Goal: Task Accomplishment & Management: Use online tool/utility

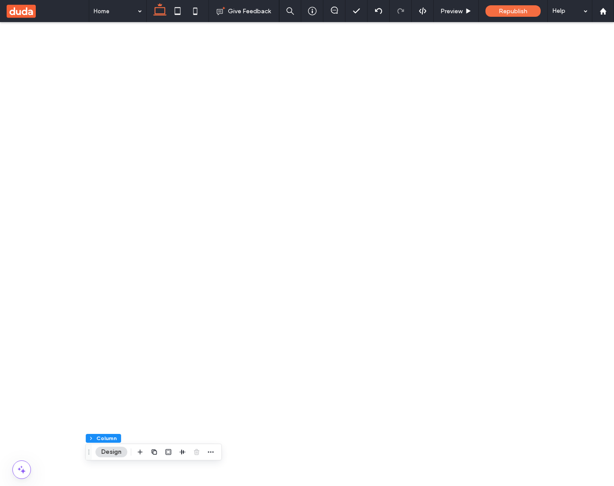
scroll to position [810, 0]
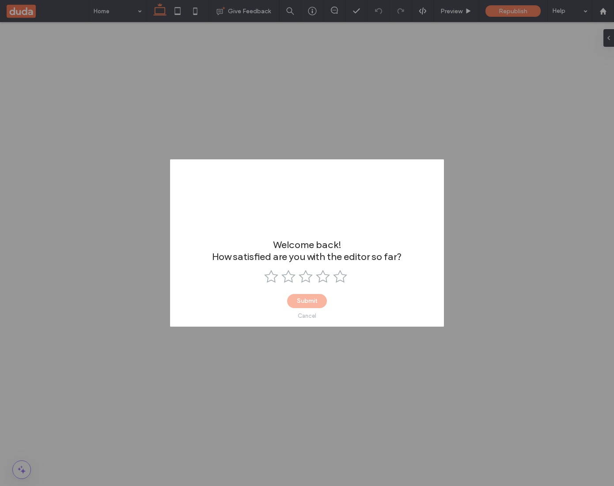
click at [309, 314] on div "Cancel" at bounding box center [307, 316] width 19 height 7
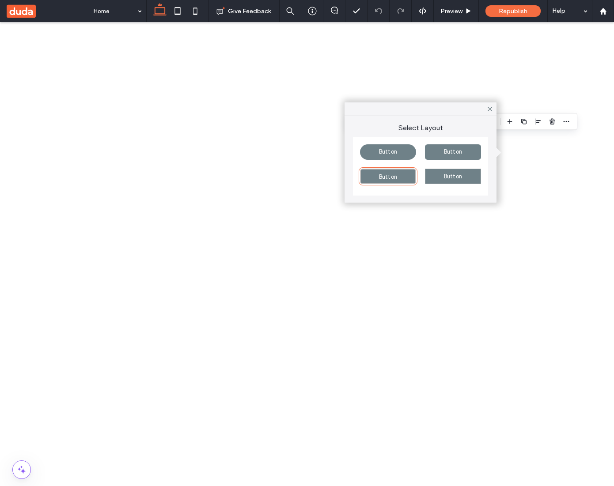
click at [466, 178] on div "Button" at bounding box center [453, 176] width 56 height 15
type input "**"
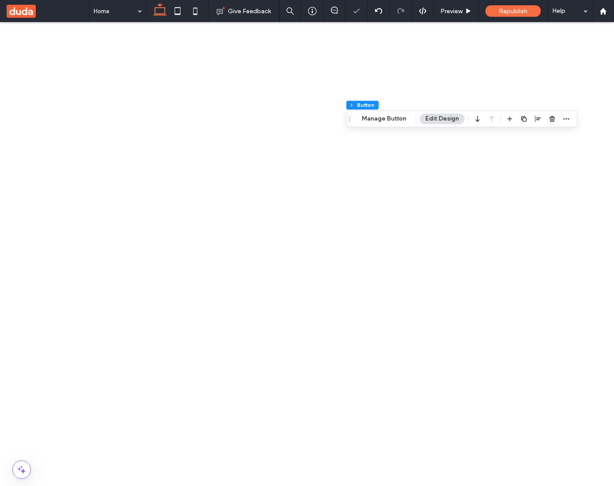
click at [542, 267] on div "Abril Fatface" at bounding box center [538, 261] width 83 height 15
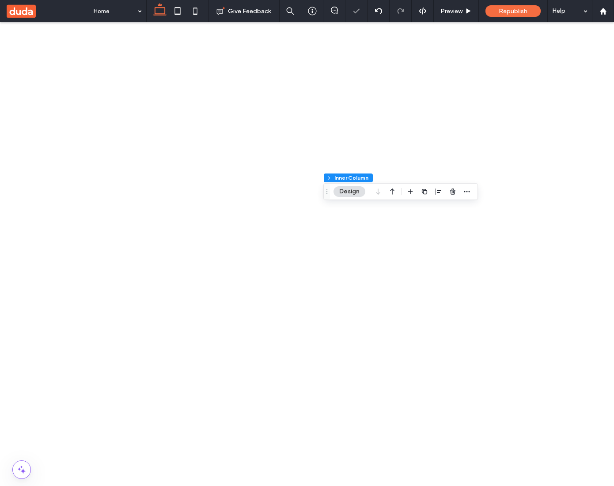
type input "**"
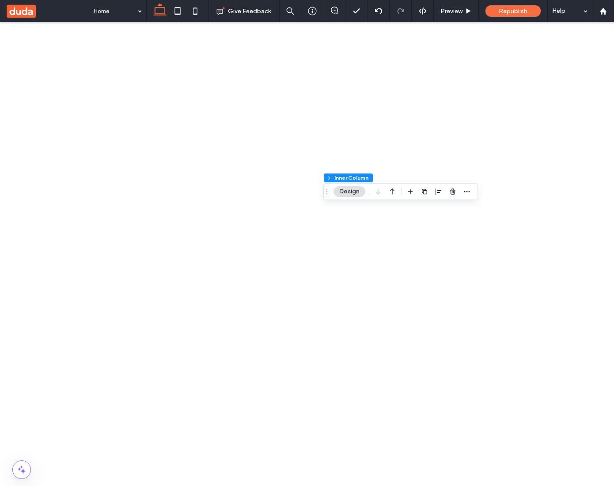
type input "*"
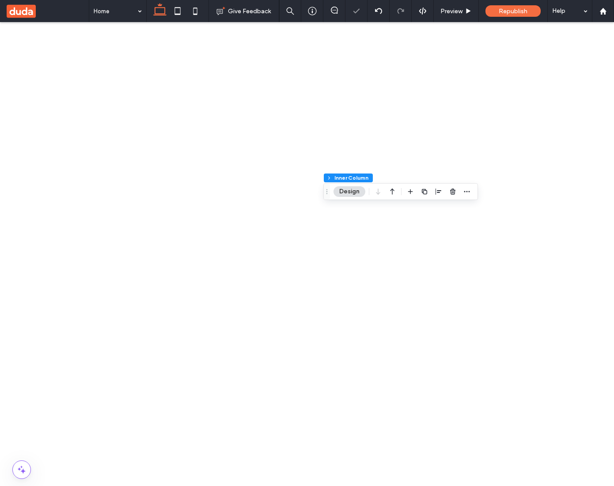
type input "**"
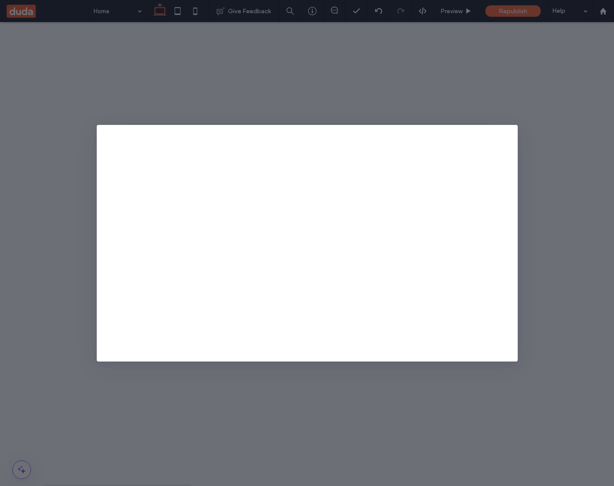
click at [509, 130] on icon at bounding box center [512, 130] width 7 height 7
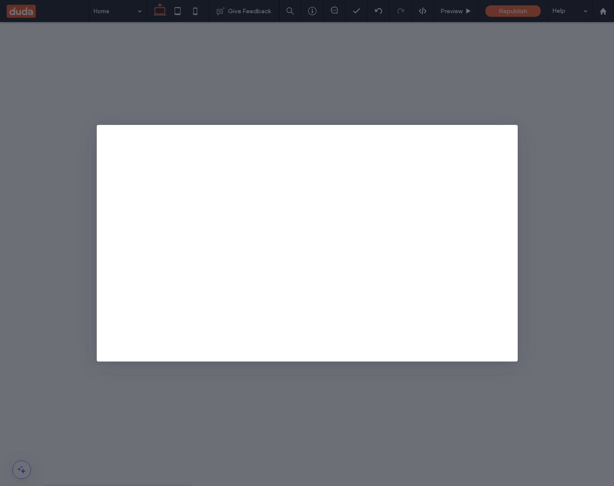
click at [510, 131] on icon at bounding box center [512, 130] width 7 height 7
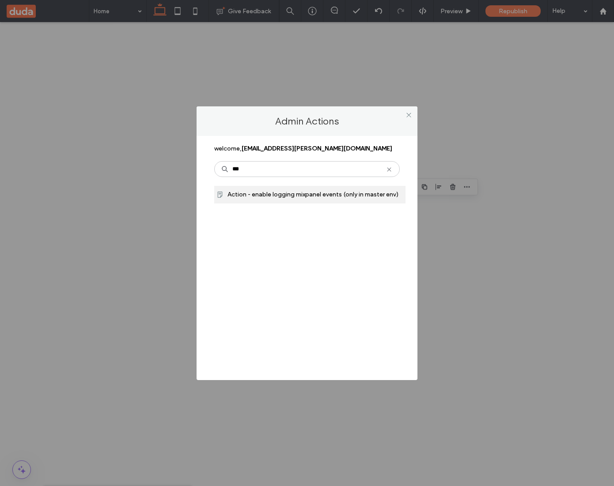
type input "***"
click at [348, 191] on span "Action - enable logging mixpanel events (only in master env)" at bounding box center [312, 195] width 171 height 8
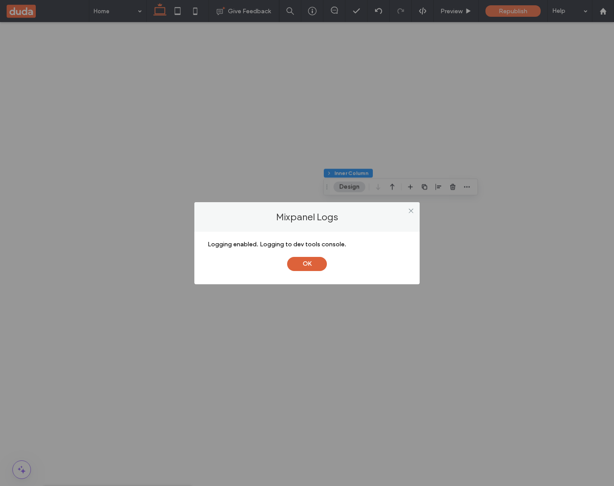
click at [314, 270] on button "OK" at bounding box center [307, 264] width 40 height 14
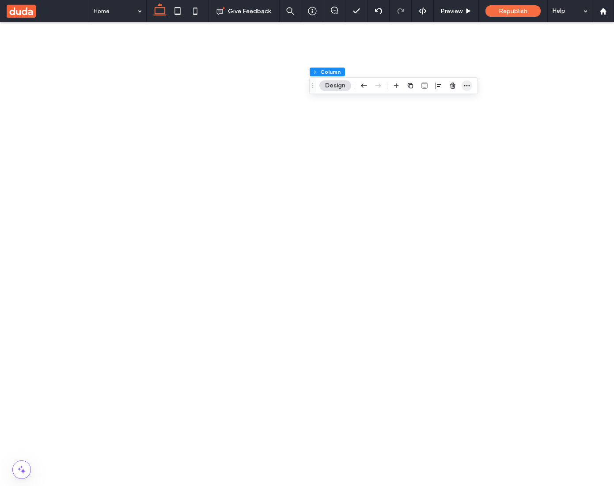
click at [471, 85] on span "button" at bounding box center [466, 85] width 11 height 11
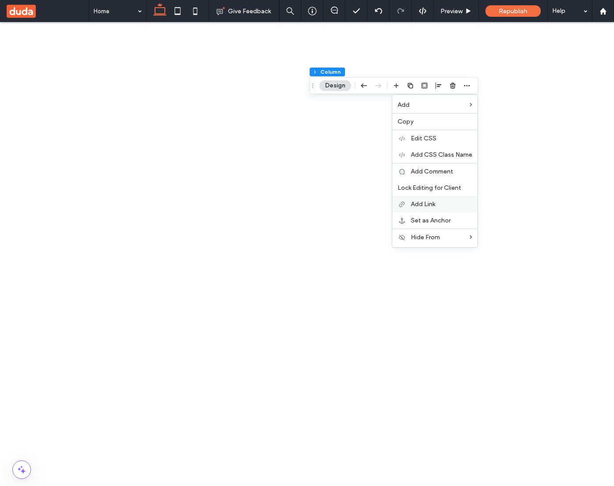
click at [446, 197] on div "Add Link" at bounding box center [434, 204] width 85 height 16
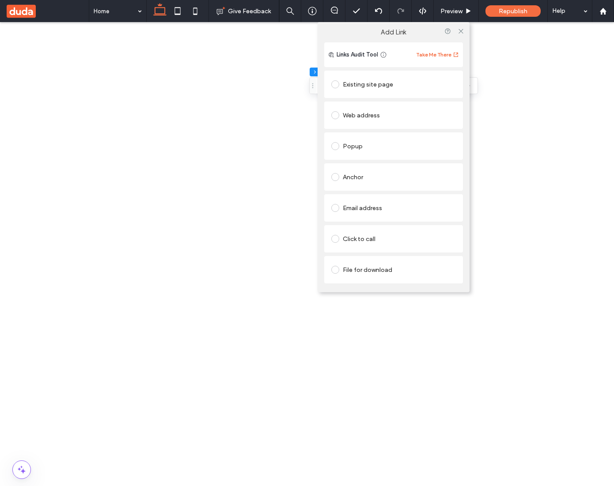
click at [358, 170] on div "Anchor" at bounding box center [393, 177] width 124 height 14
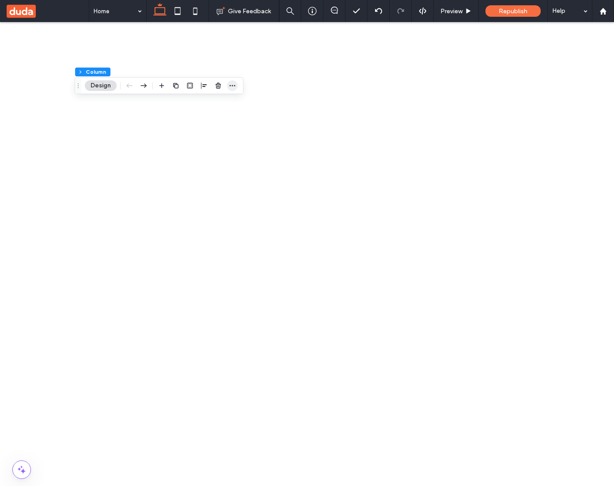
click at [233, 86] on icon "button" at bounding box center [232, 85] width 7 height 7
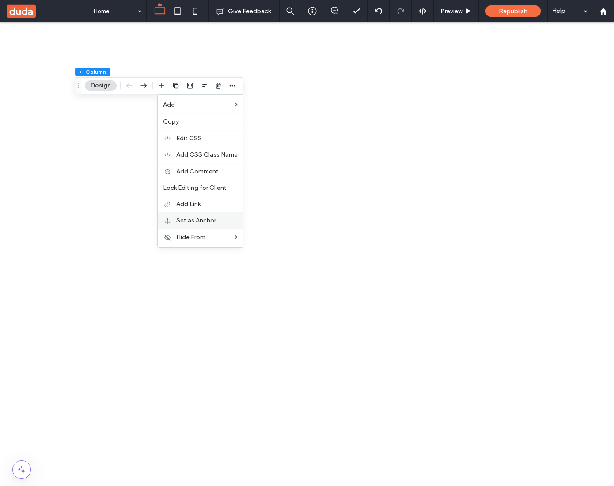
click at [211, 216] on div "Set as Anchor" at bounding box center [200, 220] width 85 height 16
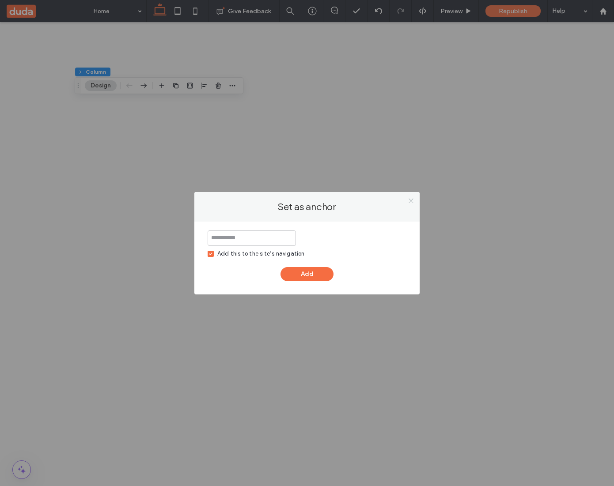
click at [413, 196] on span at bounding box center [410, 200] width 7 height 13
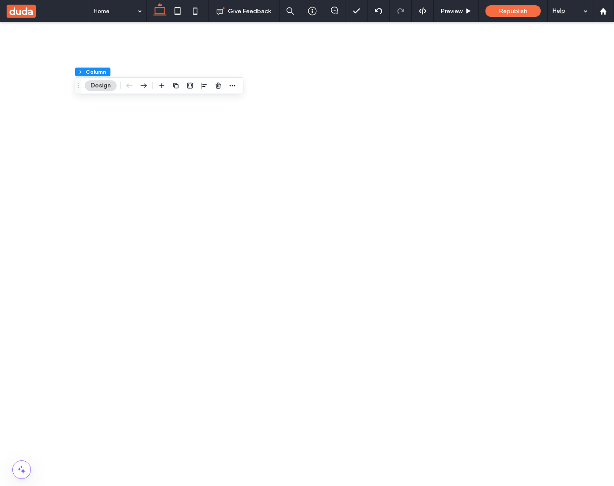
click at [238, 86] on div "Section Column Design" at bounding box center [159, 85] width 169 height 17
click at [236, 86] on span "button" at bounding box center [232, 85] width 11 height 11
click at [215, 206] on label "Add Link" at bounding box center [206, 204] width 61 height 8
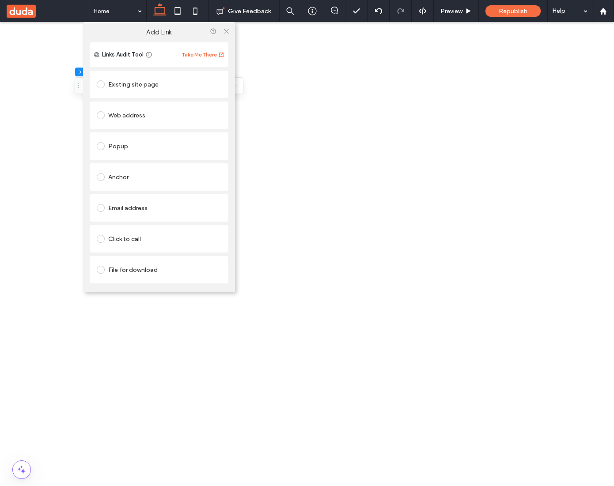
click at [142, 171] on div "Anchor" at bounding box center [159, 177] width 124 height 14
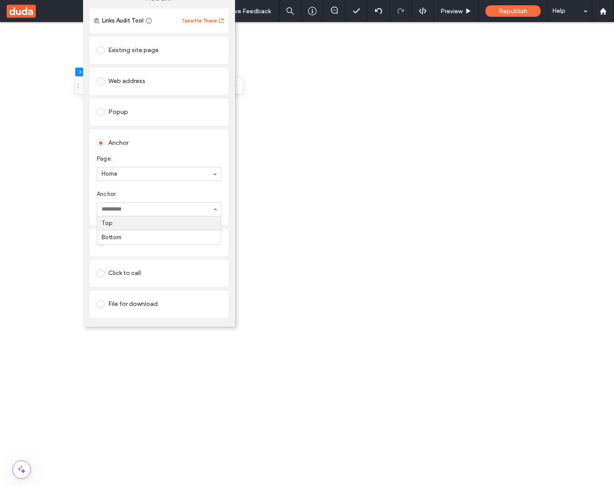
click at [172, 185] on section "Page: Home" at bounding box center [159, 167] width 124 height 35
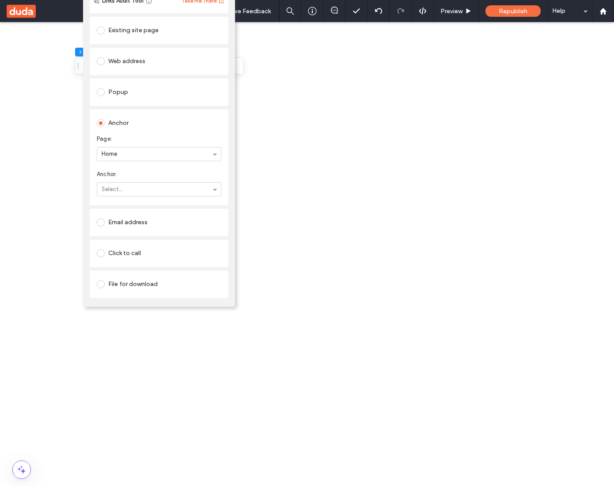
scroll to position [1608, 0]
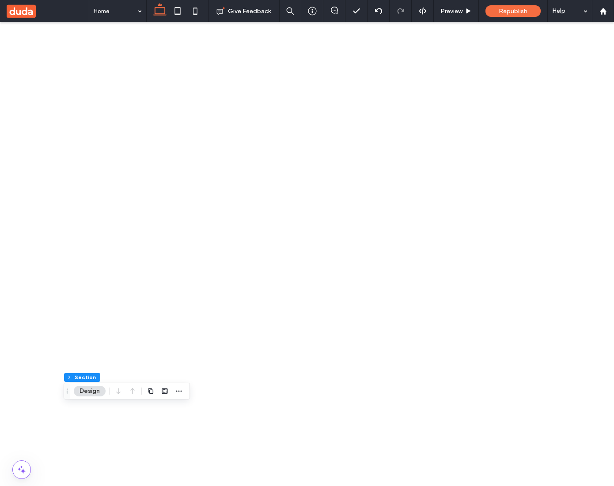
click at [173, 388] on div at bounding box center [164, 391] width 39 height 16
click at [177, 388] on icon "button" at bounding box center [178, 391] width 7 height 7
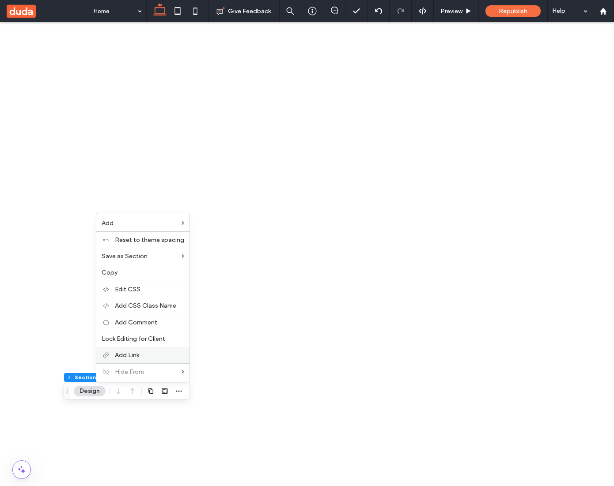
click at [152, 358] on label "Add Link" at bounding box center [149, 355] width 69 height 8
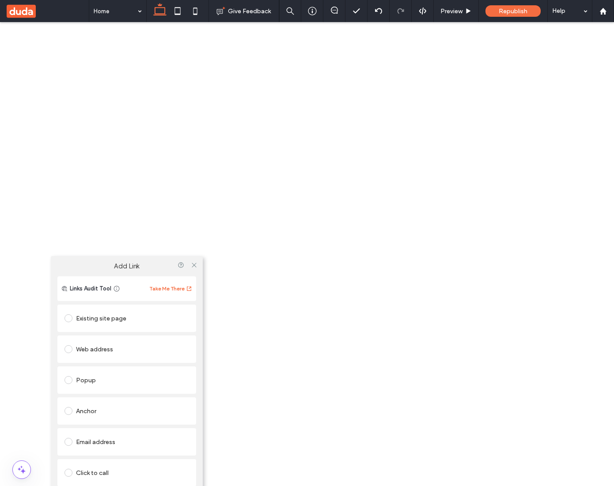
click at [96, 417] on div "Anchor" at bounding box center [126, 411] width 124 height 14
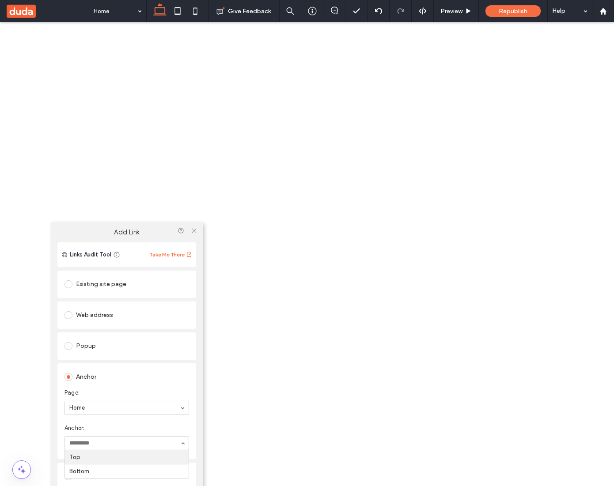
click at [159, 373] on div "Anchor" at bounding box center [126, 376] width 124 height 14
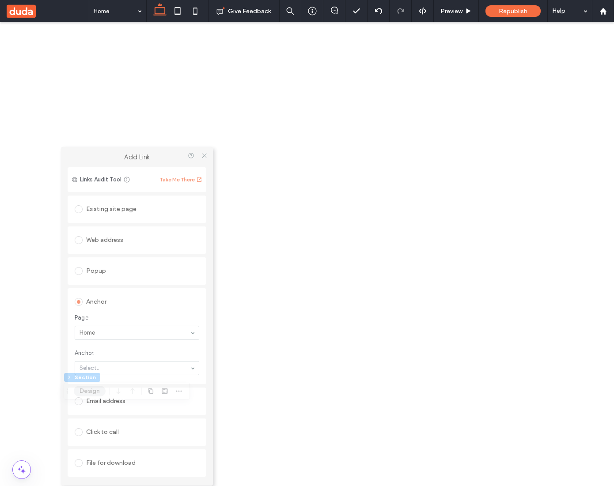
drag, startPoint x: 140, startPoint y: 233, endPoint x: 187, endPoint y: 160, distance: 86.9
click at [187, 160] on label "Add Link" at bounding box center [136, 157] width 139 height 8
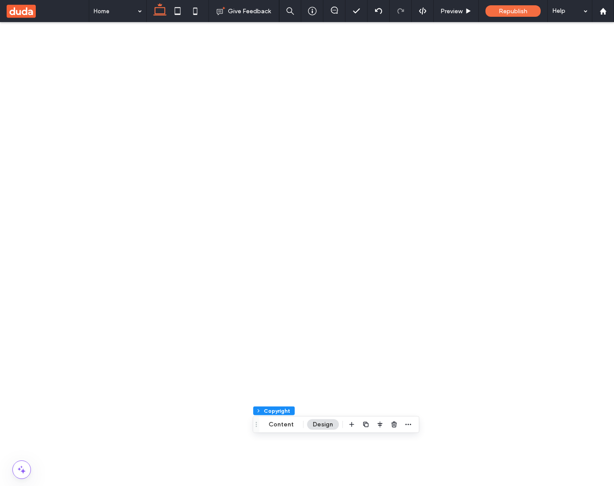
click at [412, 425] on div "Footer Section Column Copyright Content Design" at bounding box center [336, 424] width 166 height 17
click at [411, 426] on span "button" at bounding box center [408, 424] width 11 height 11
click at [401, 410] on icon "button" at bounding box center [403, 413] width 7 height 7
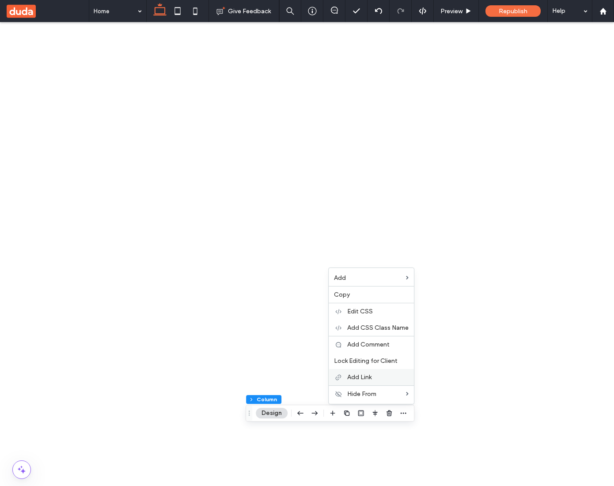
click at [384, 372] on div "Add Link" at bounding box center [370, 377] width 85 height 16
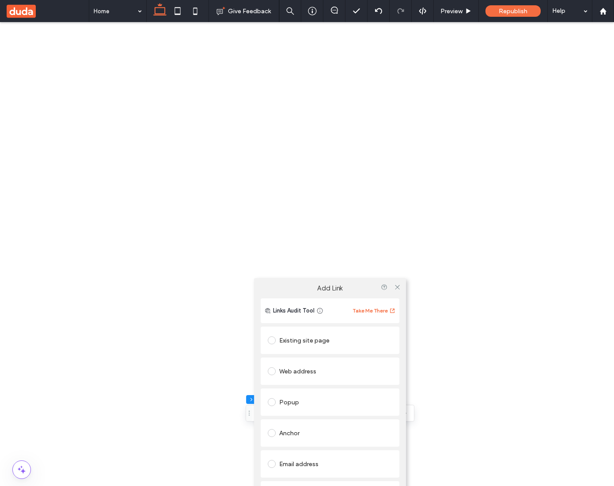
click at [292, 436] on div "Anchor" at bounding box center [330, 433] width 124 height 14
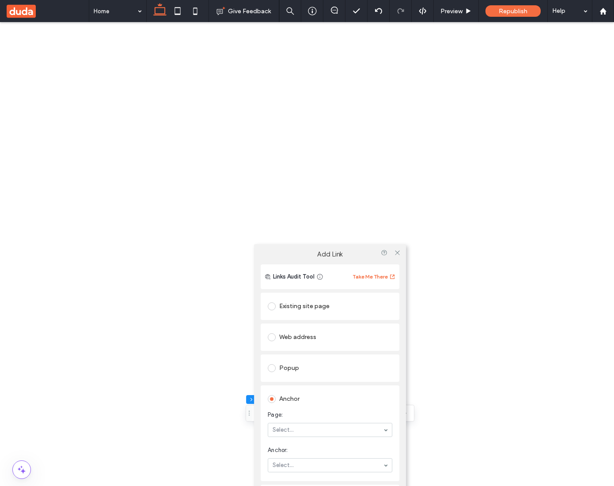
click at [343, 429] on input at bounding box center [327, 430] width 110 height 6
click at [338, 428] on input at bounding box center [327, 430] width 110 height 6
click at [348, 405] on div "Anchor" at bounding box center [330, 399] width 124 height 14
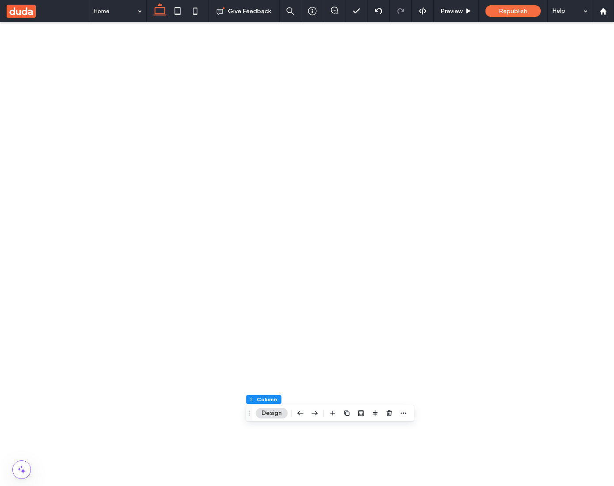
click at [401, 411] on div at bounding box center [330, 413] width 168 height 16
click at [403, 414] on div at bounding box center [330, 413] width 168 height 16
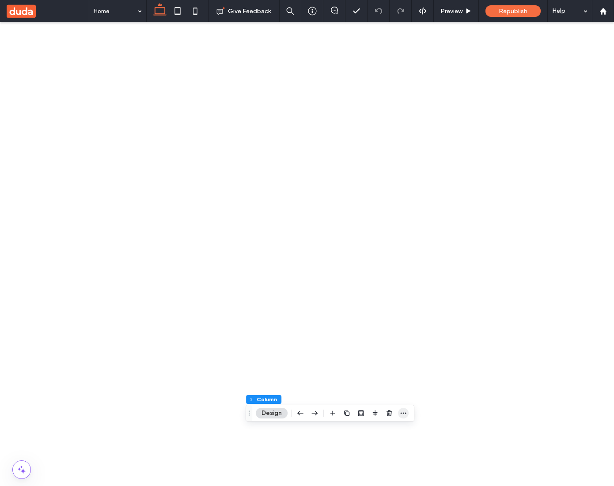
click at [407, 414] on icon "button" at bounding box center [403, 413] width 7 height 7
click at [380, 374] on label "Add Link" at bounding box center [377, 377] width 61 height 8
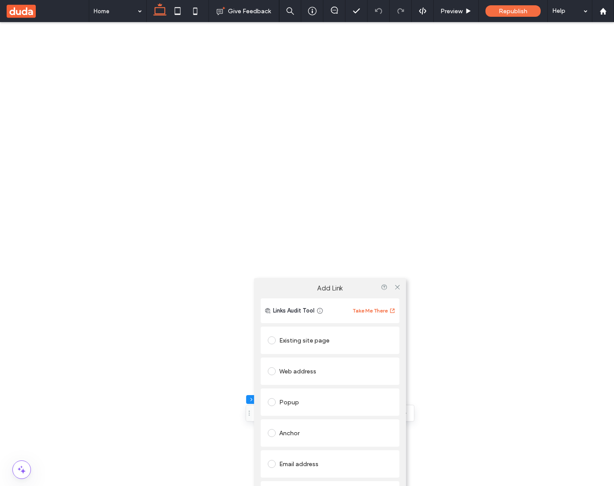
click at [298, 429] on div "Anchor" at bounding box center [330, 433] width 124 height 14
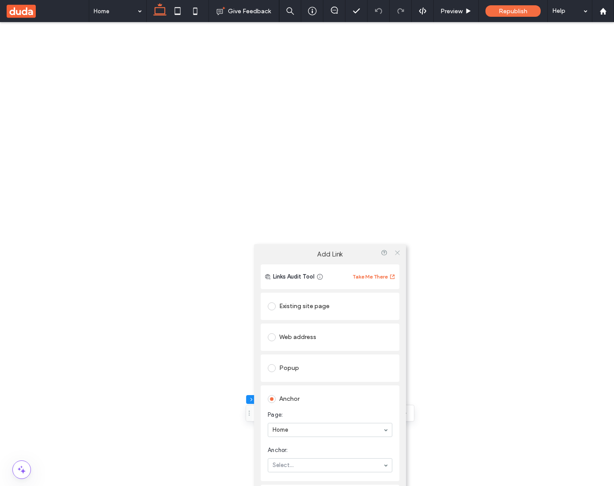
click at [397, 253] on icon at bounding box center [397, 252] width 7 height 7
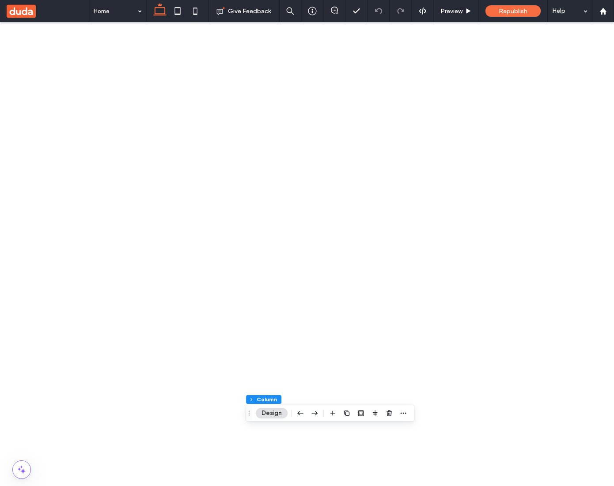
click at [230, 411] on icon "button" at bounding box center [232, 413] width 7 height 7
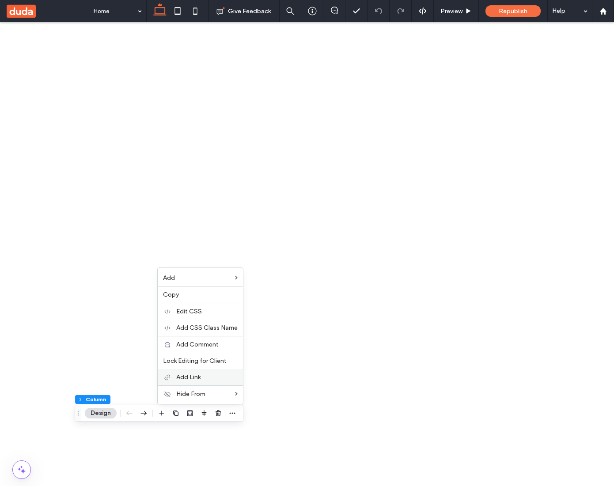
click at [204, 373] on label "Add Link" at bounding box center [206, 377] width 61 height 8
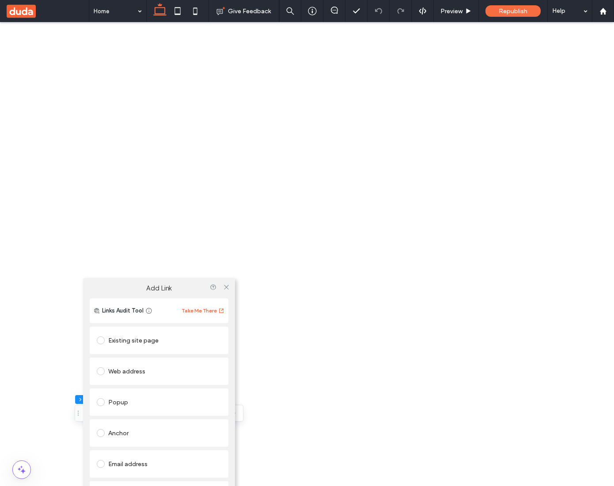
click at [129, 426] on div "Anchor" at bounding box center [159, 433] width 124 height 14
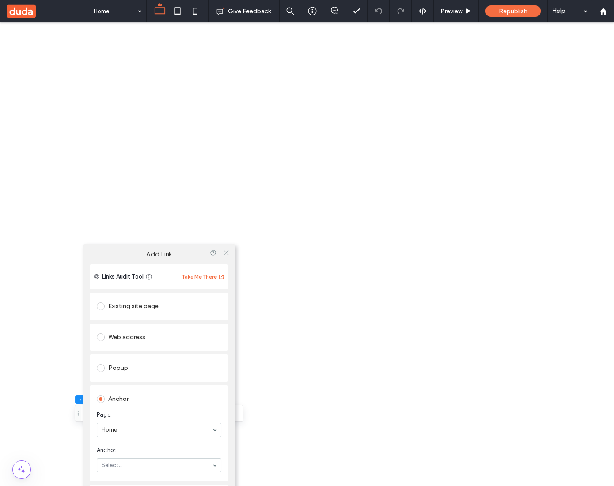
click at [225, 251] on icon at bounding box center [226, 252] width 7 height 7
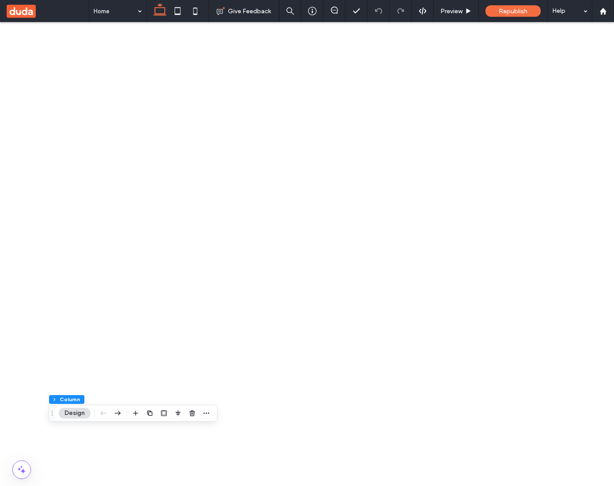
scroll to position [0, 132]
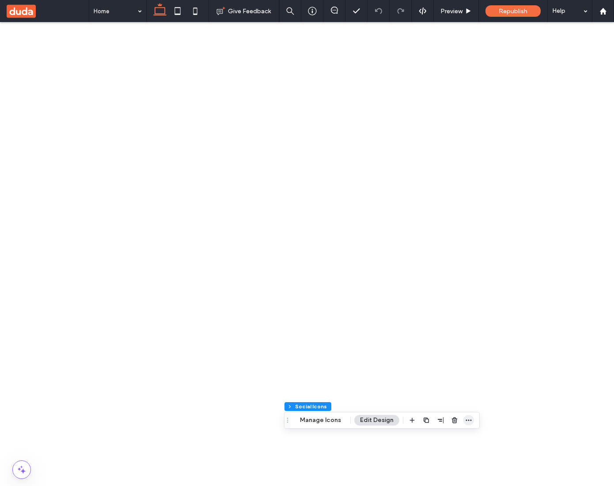
click at [471, 420] on span "button" at bounding box center [468, 420] width 11 height 11
click at [427, 416] on use "button" at bounding box center [428, 413] width 5 height 6
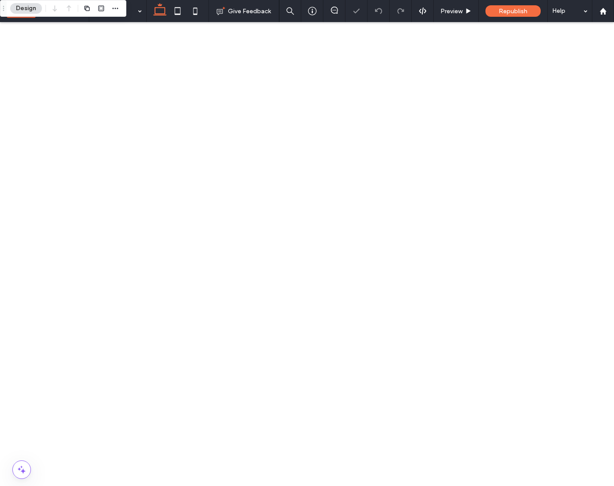
scroll to position [1603, 0]
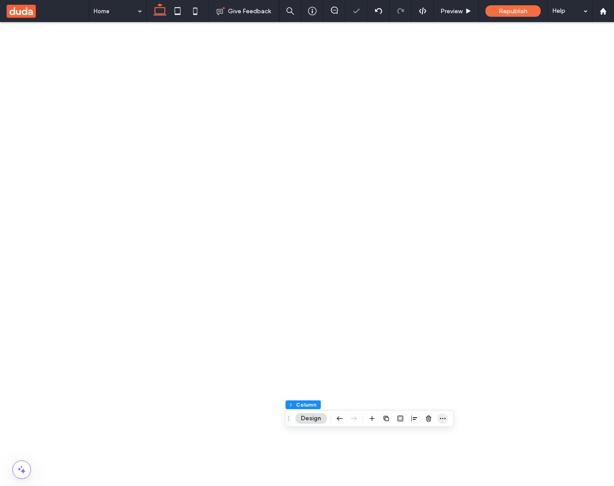
click at [441, 421] on icon "button" at bounding box center [442, 418] width 7 height 7
click at [412, 382] on label "Add Link" at bounding box center [416, 383] width 61 height 8
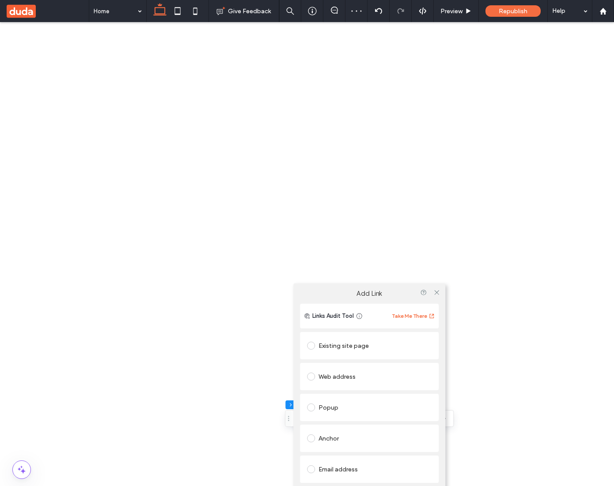
click at [348, 403] on div "Popup" at bounding box center [369, 407] width 124 height 14
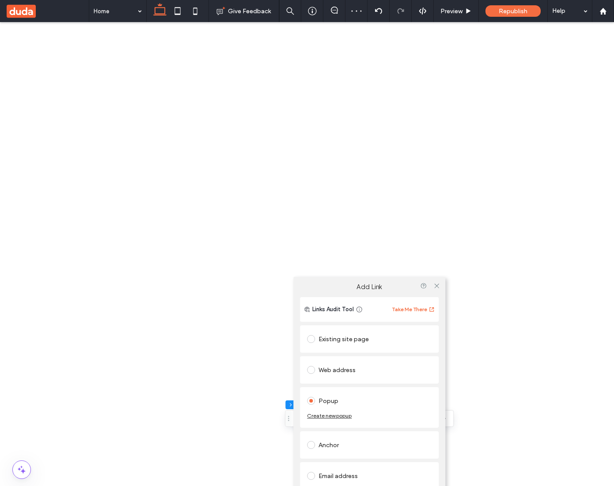
click at [328, 449] on div "Anchor" at bounding box center [369, 445] width 124 height 14
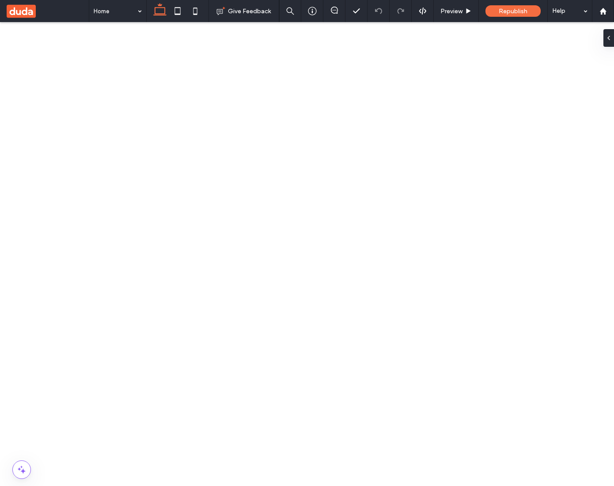
click at [447, 419] on span "button" at bounding box center [442, 420] width 11 height 11
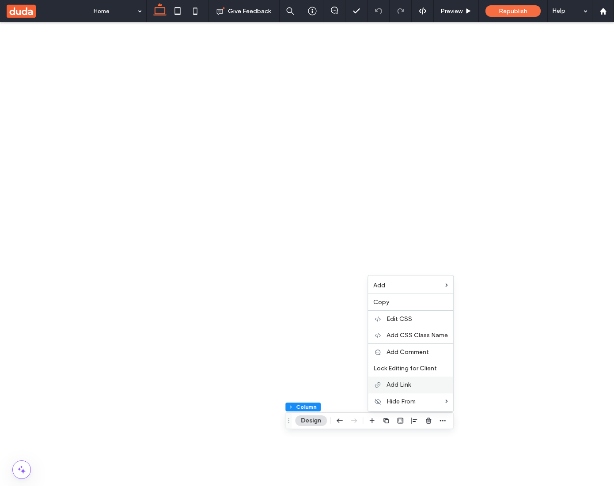
click at [419, 383] on label "Add Link" at bounding box center [416, 385] width 61 height 8
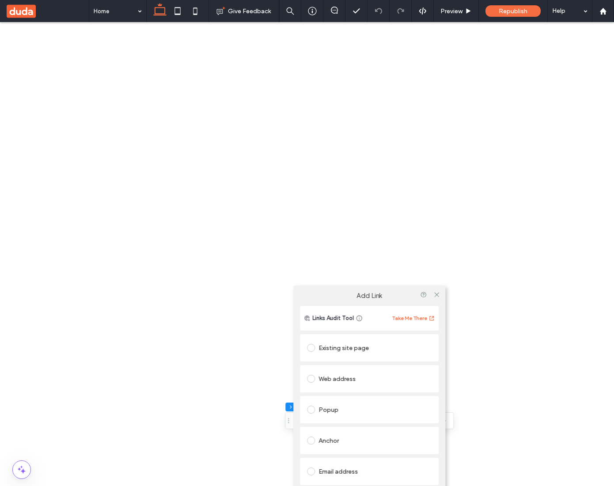
click at [343, 439] on div "Anchor" at bounding box center [369, 440] width 124 height 14
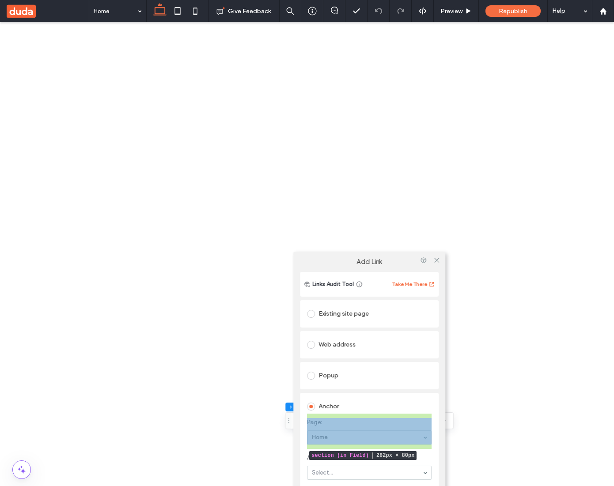
click at [429, 417] on section "Page: Home" at bounding box center [369, 431] width 124 height 35
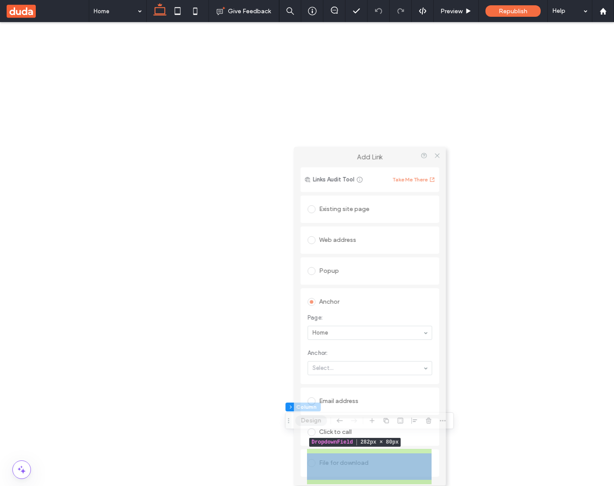
drag, startPoint x: 373, startPoint y: 260, endPoint x: 373, endPoint y: 222, distance: 37.5
click at [373, 222] on div "Add Link Links Audit Tool Take Me There Existing site page Web address Popup An…" at bounding box center [370, 316] width 152 height 339
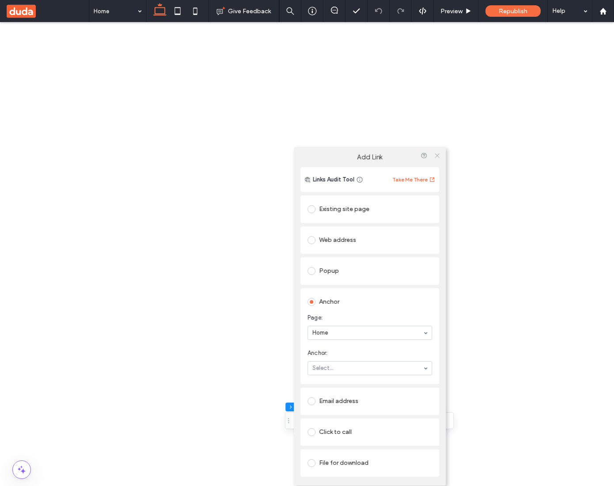
click at [434, 158] on icon at bounding box center [436, 155] width 7 height 7
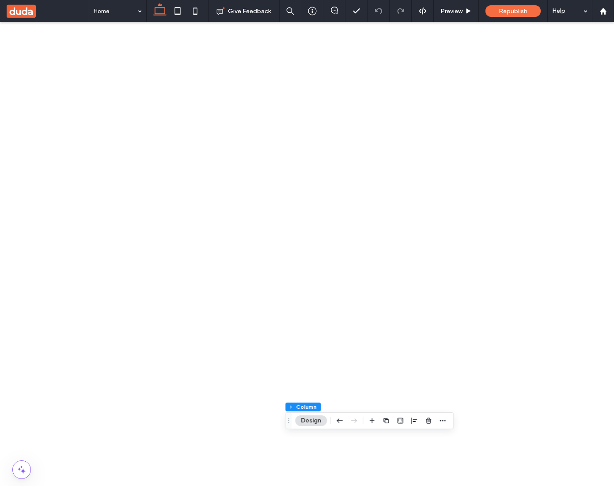
type input "*****"
click at [408, 428] on div "Footer Section Column Inner Column Design" at bounding box center [353, 427] width 122 height 17
click at [406, 428] on icon "button" at bounding box center [403, 427] width 7 height 7
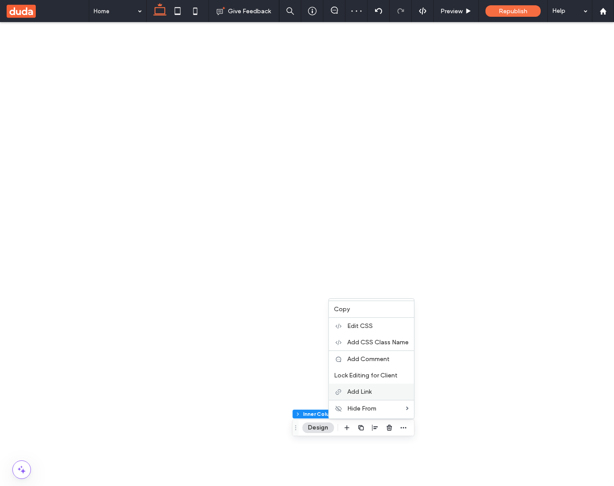
click at [377, 389] on label "Add Link" at bounding box center [377, 392] width 61 height 8
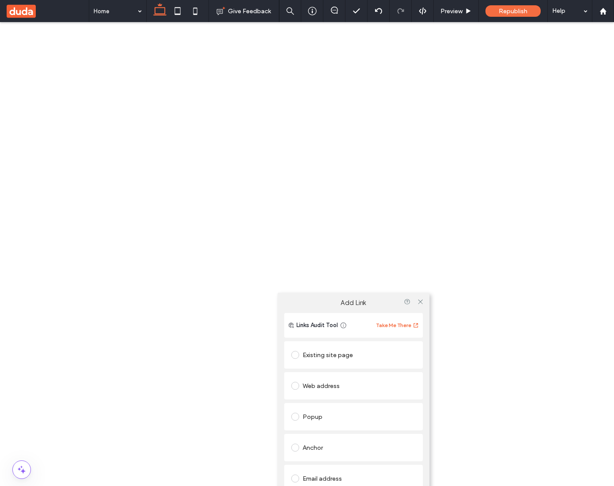
click at [320, 442] on div "Anchor" at bounding box center [353, 448] width 124 height 14
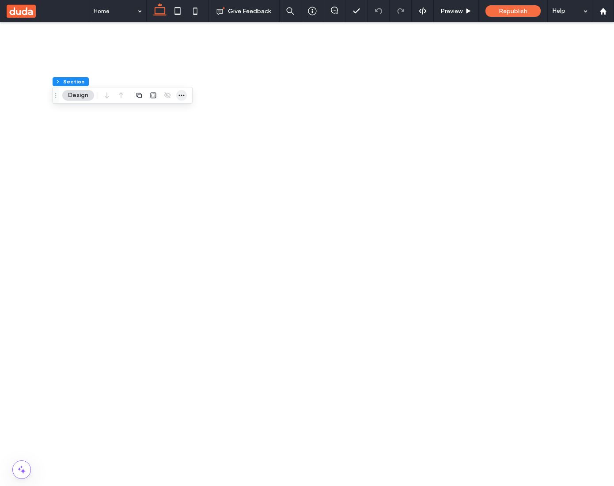
click at [181, 92] on icon "button" at bounding box center [181, 95] width 7 height 7
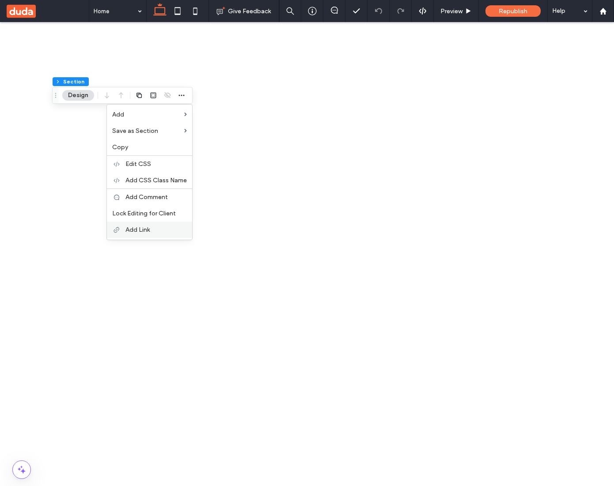
click at [162, 233] on label "Add Link" at bounding box center [155, 230] width 61 height 8
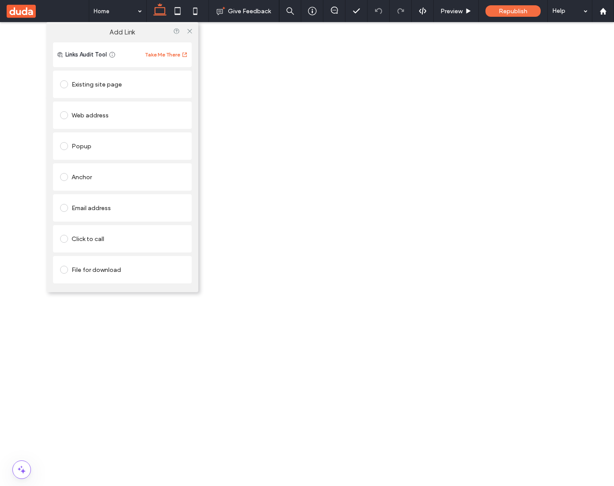
click at [81, 177] on div "Anchor" at bounding box center [122, 177] width 124 height 14
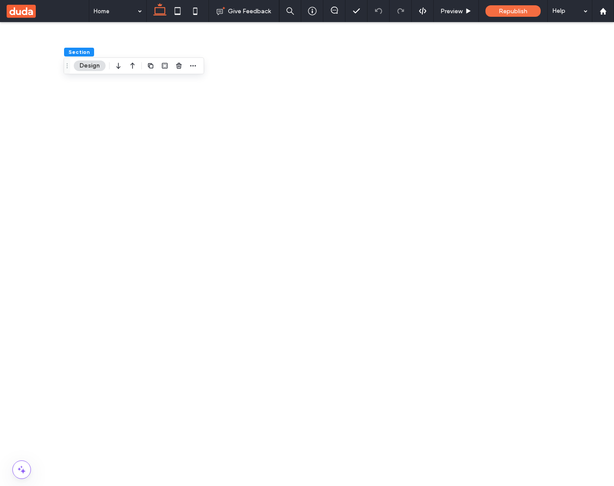
scroll to position [0, 132]
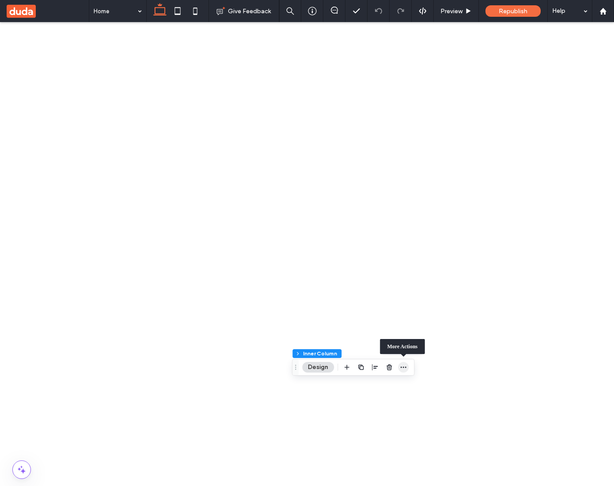
click at [405, 369] on icon "button" at bounding box center [403, 367] width 7 height 7
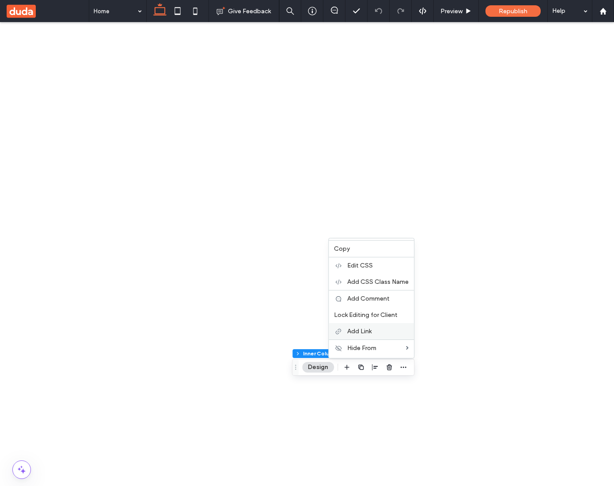
click at [371, 330] on span "Add Link" at bounding box center [359, 332] width 24 height 8
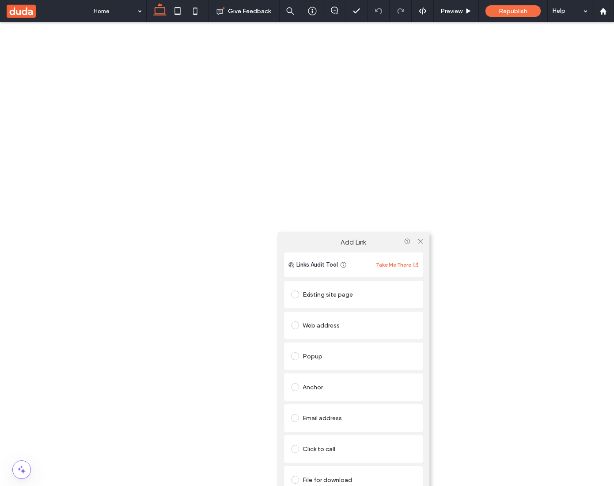
click at [330, 380] on div "Anchor" at bounding box center [353, 387] width 124 height 19
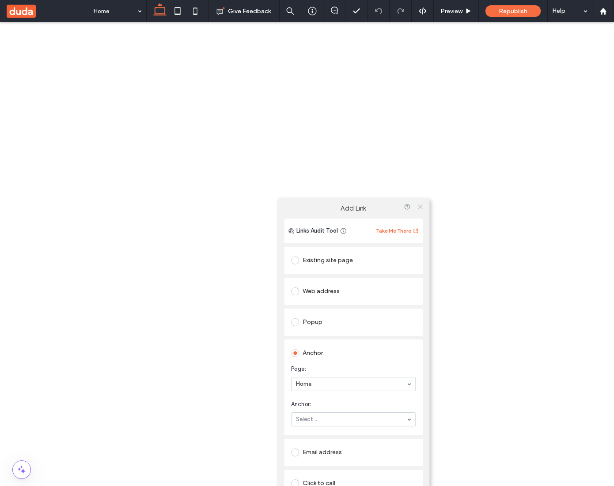
click at [420, 208] on icon at bounding box center [420, 207] width 7 height 7
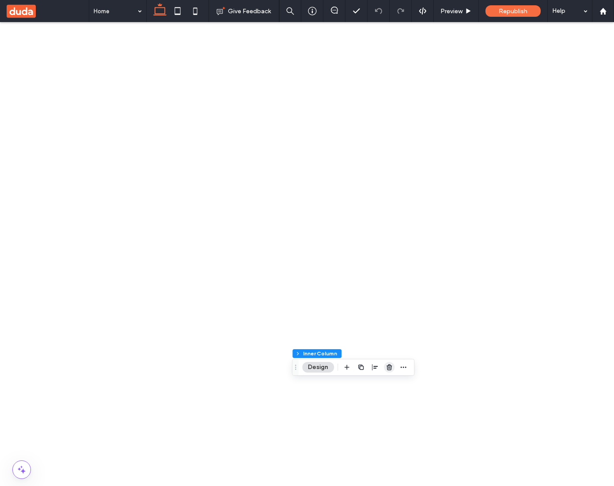
click at [389, 369] on icon "button" at bounding box center [388, 367] width 7 height 7
click at [440, 414] on span "button" at bounding box center [442, 418] width 11 height 11
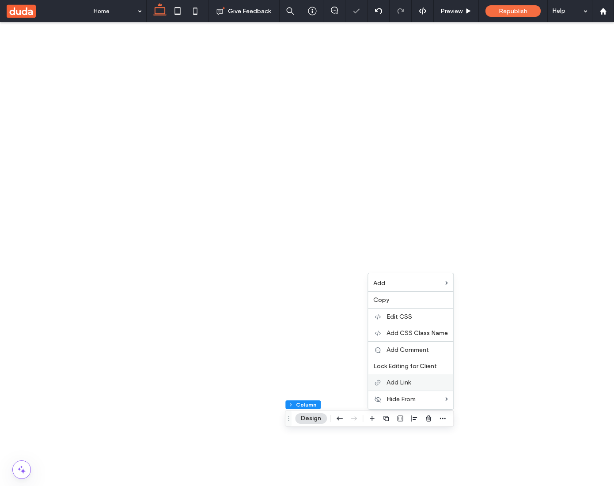
click at [424, 387] on div "Add Link" at bounding box center [410, 382] width 85 height 16
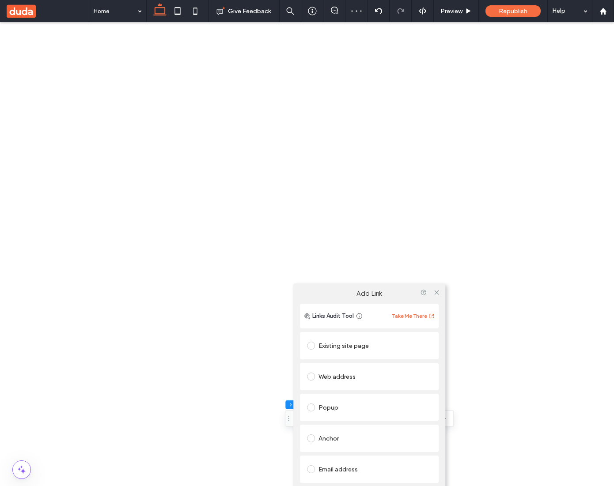
click at [332, 415] on div "Popup" at bounding box center [369, 407] width 124 height 14
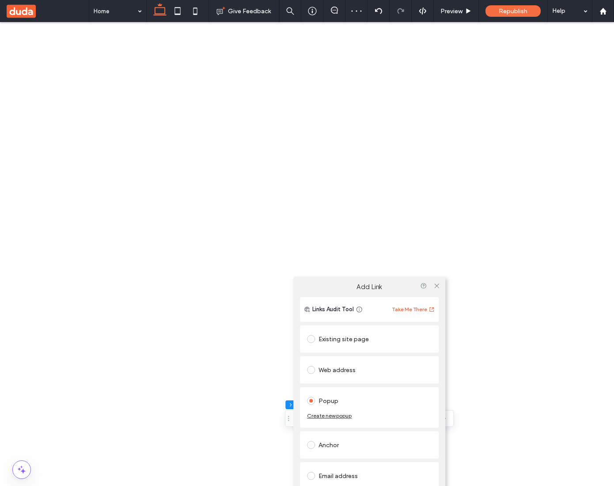
click at [335, 438] on div "Anchor" at bounding box center [369, 445] width 124 height 14
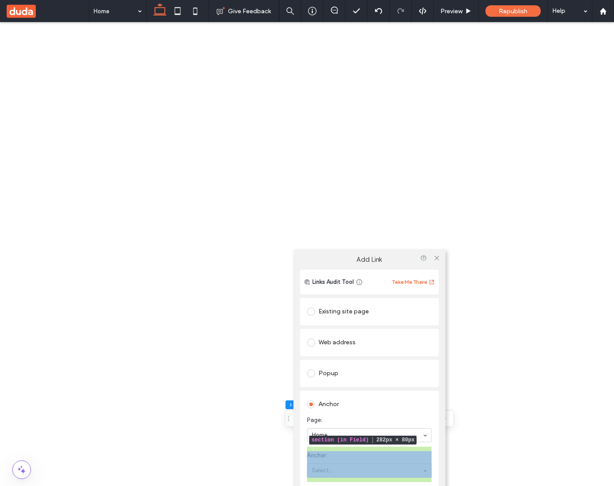
click at [362, 450] on section "Anchor: Select..." at bounding box center [369, 464] width 124 height 35
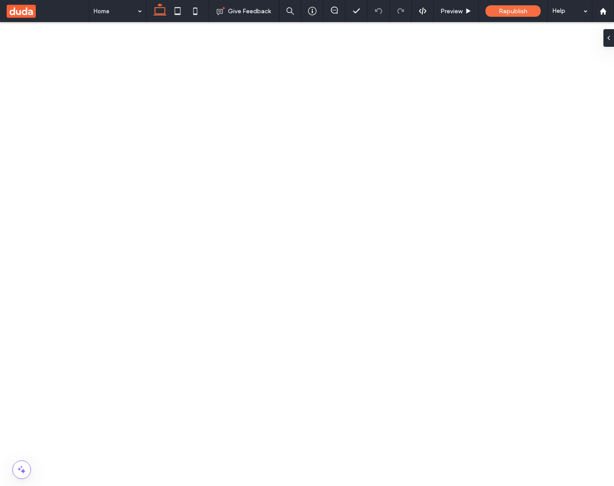
scroll to position [1603, 0]
click at [444, 421] on icon "button" at bounding box center [442, 418] width 7 height 7
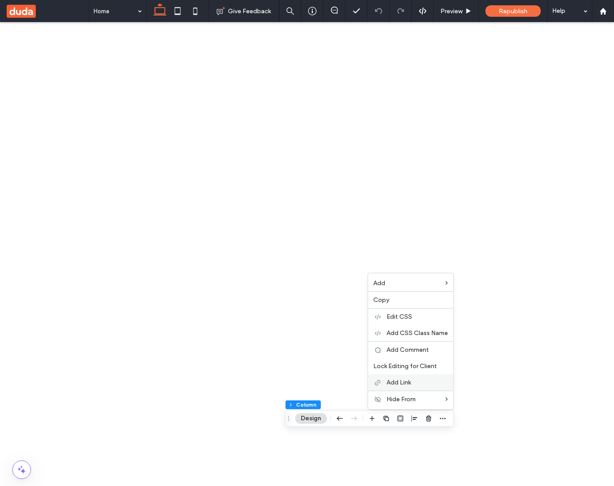
click at [421, 379] on label "Add Link" at bounding box center [416, 383] width 61 height 8
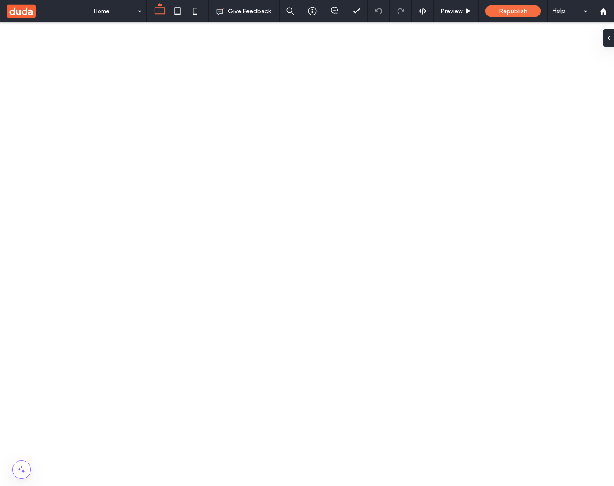
scroll to position [1603, 0]
click at [445, 420] on icon "button" at bounding box center [442, 418] width 7 height 7
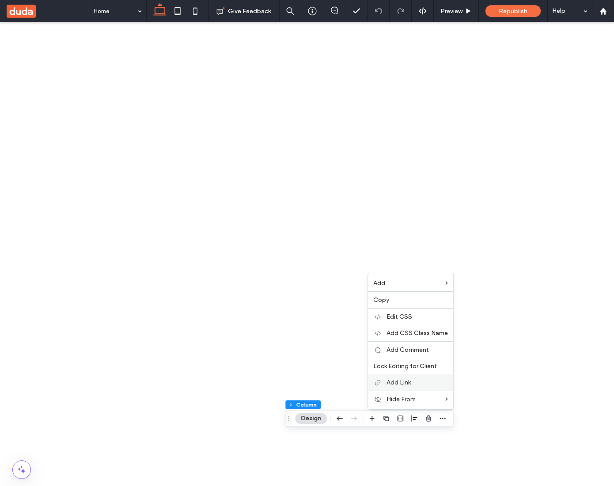
click at [411, 383] on label "Add Link" at bounding box center [416, 383] width 61 height 8
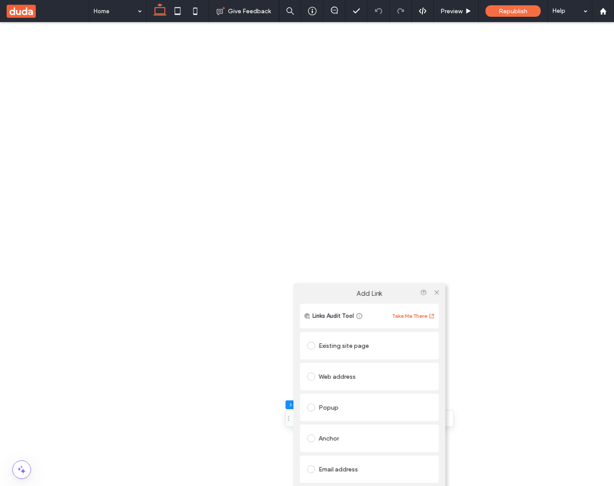
click at [333, 437] on div "Anchor" at bounding box center [369, 438] width 124 height 14
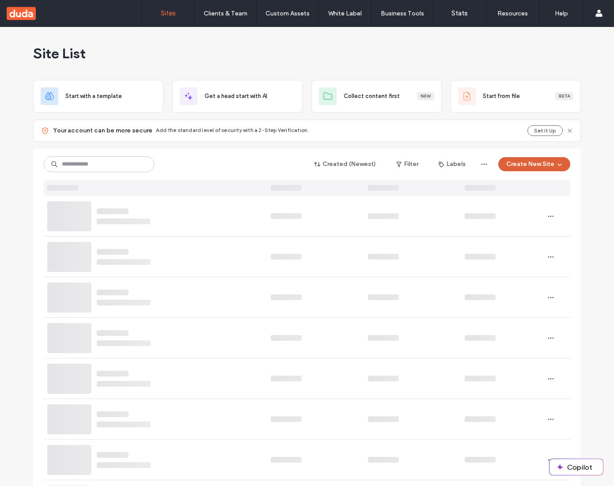
click at [549, 164] on button "Create New Site" at bounding box center [534, 164] width 72 height 14
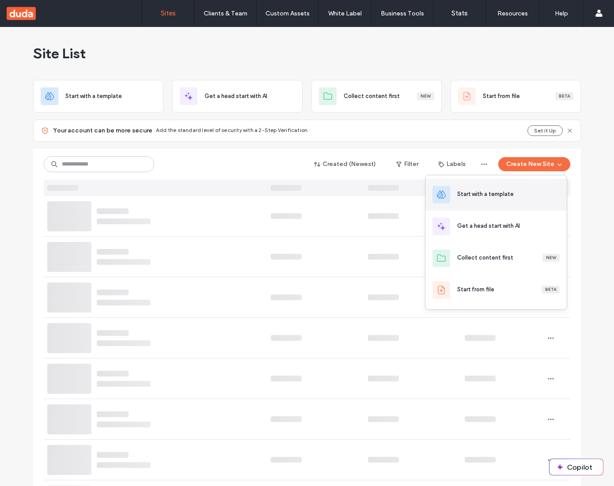
click at [509, 197] on div "Start with a template" at bounding box center [485, 194] width 57 height 9
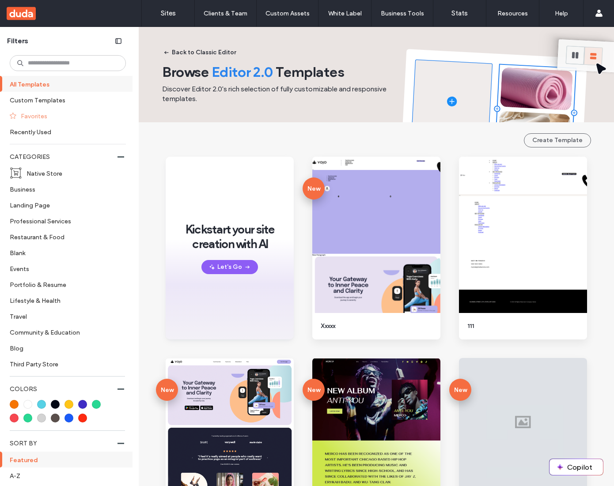
click at [79, 118] on label "Favorites" at bounding box center [70, 115] width 98 height 15
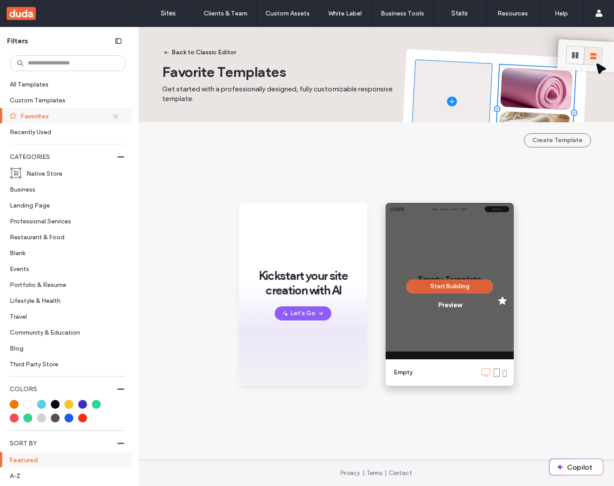
click at [447, 283] on button "Start Building" at bounding box center [449, 286] width 87 height 14
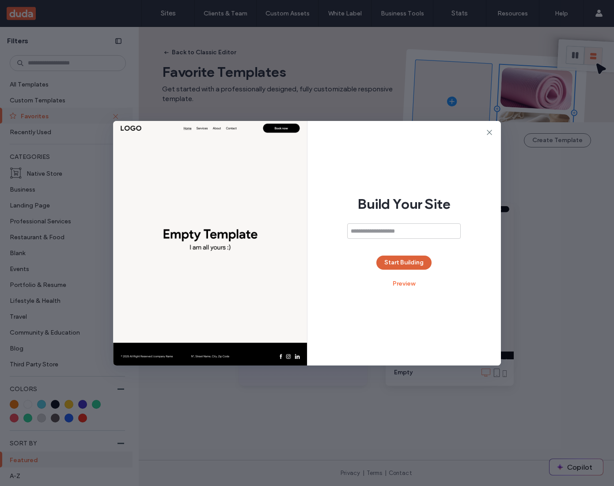
click at [416, 260] on button "Start Building" at bounding box center [403, 263] width 55 height 14
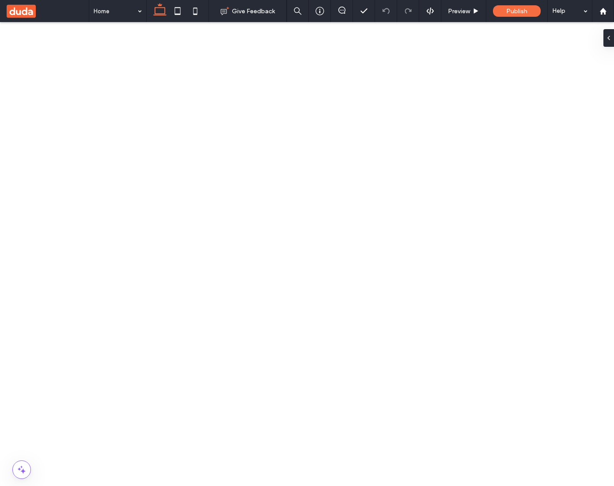
click at [442, 362] on icon "button" at bounding box center [442, 364] width 7 height 7
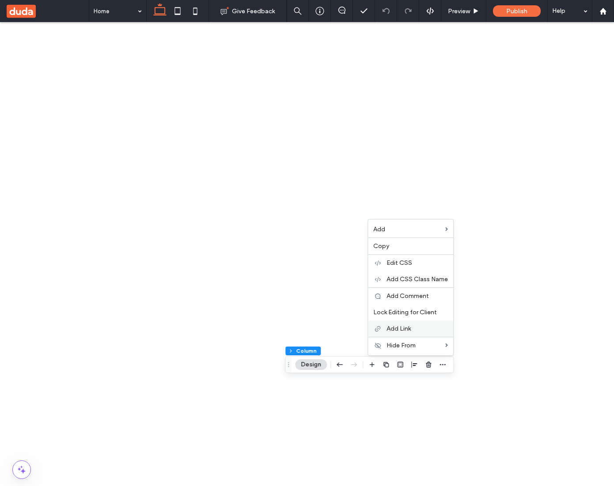
click at [410, 323] on div "Add Link" at bounding box center [410, 328] width 85 height 16
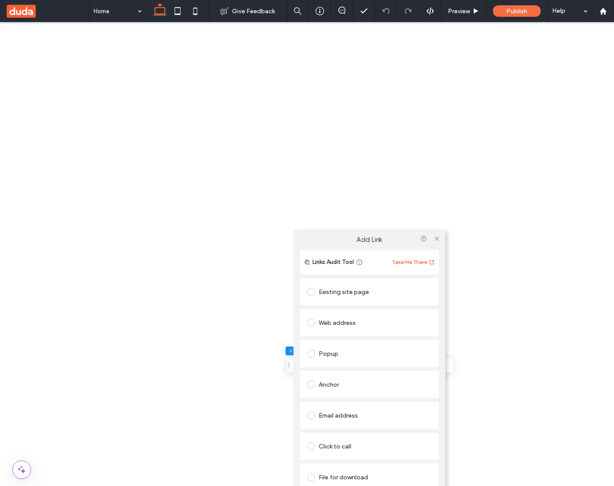
click at [331, 386] on div "Anchor" at bounding box center [369, 384] width 124 height 14
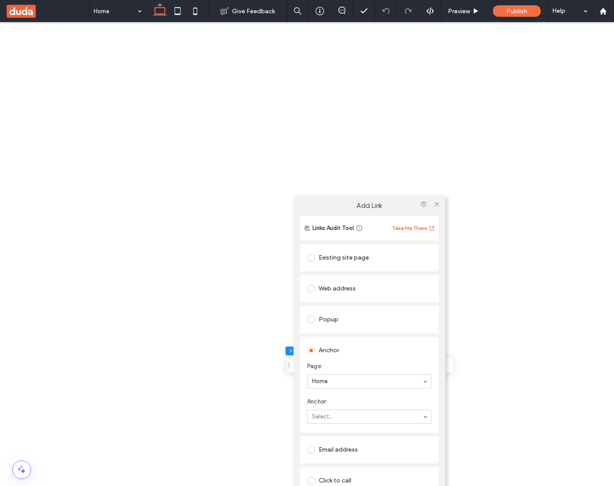
click at [344, 366] on span "Page:" at bounding box center [367, 366] width 121 height 9
click at [354, 366] on span "Page:" at bounding box center [367, 366] width 121 height 9
click at [336, 376] on div at bounding box center [369, 381] width 124 height 13
type input "*"
click at [358, 366] on span "Page:" at bounding box center [367, 366] width 121 height 9
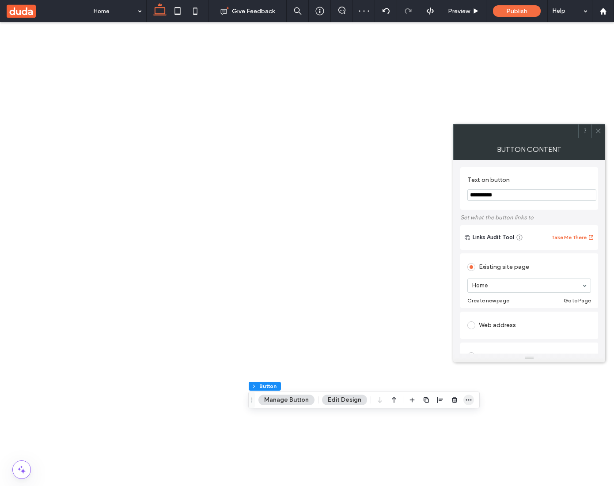
click at [470, 402] on icon "button" at bounding box center [468, 399] width 7 height 7
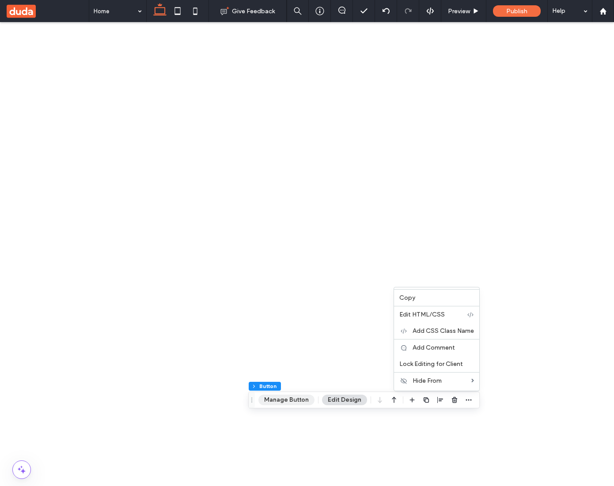
click at [294, 402] on button "Manage Button" at bounding box center [286, 400] width 56 height 11
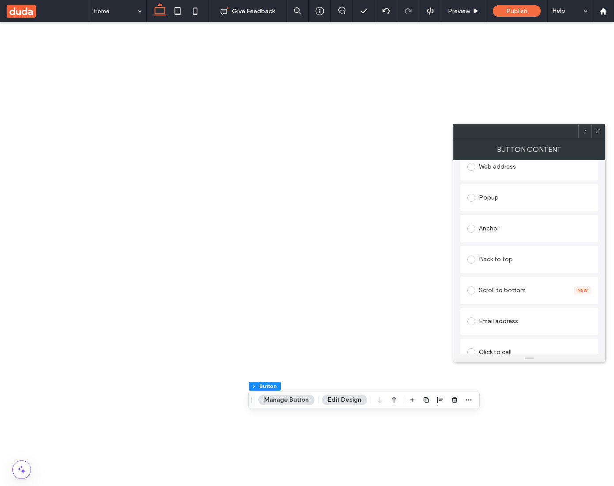
click at [490, 227] on div "Anchor" at bounding box center [529, 229] width 124 height 14
click at [515, 278] on span "Anchor:" at bounding box center [527, 279] width 120 height 9
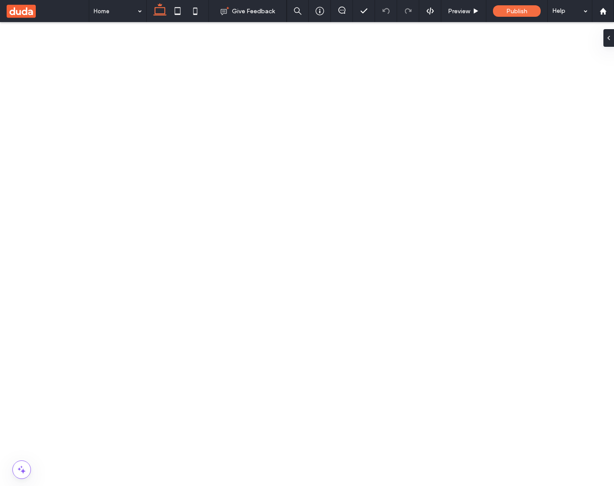
type input "**"
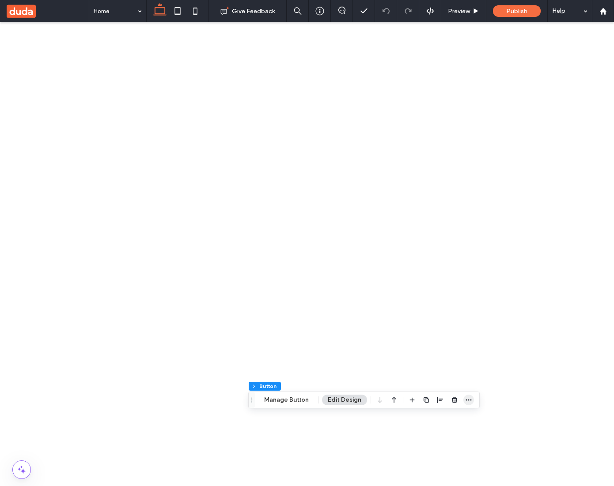
click at [471, 403] on span "button" at bounding box center [468, 400] width 11 height 11
click at [296, 401] on button "Manage Button" at bounding box center [286, 400] width 56 height 11
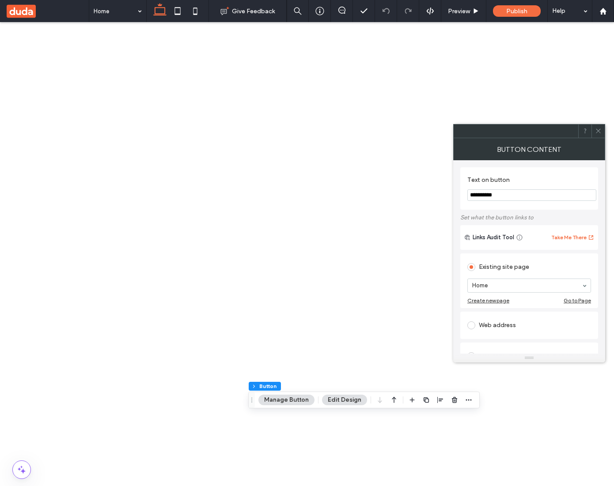
scroll to position [203, 0]
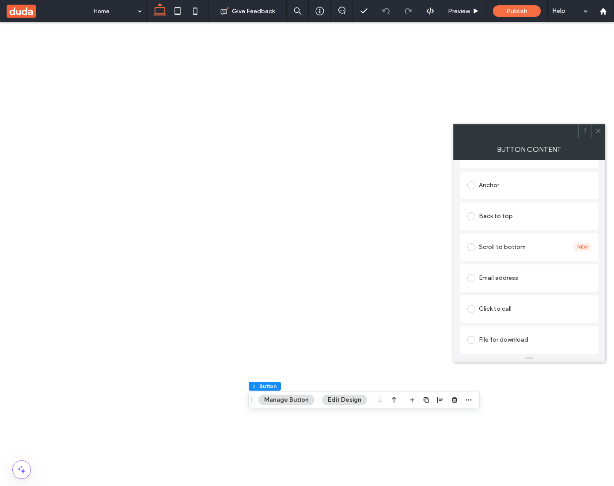
click at [495, 188] on div "Anchor" at bounding box center [529, 185] width 124 height 14
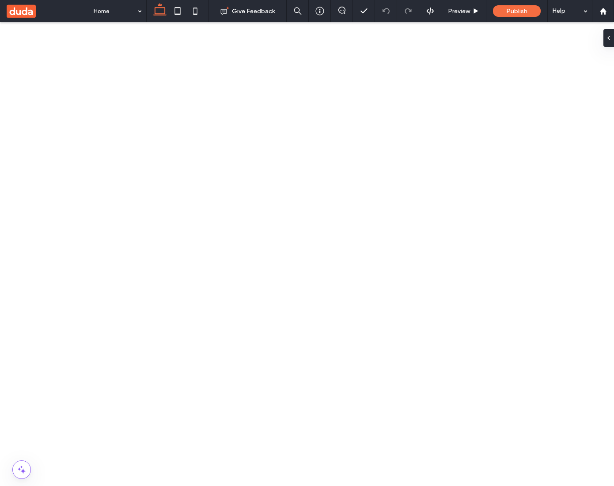
click at [420, 396] on button "Manage Button" at bounding box center [418, 400] width 56 height 11
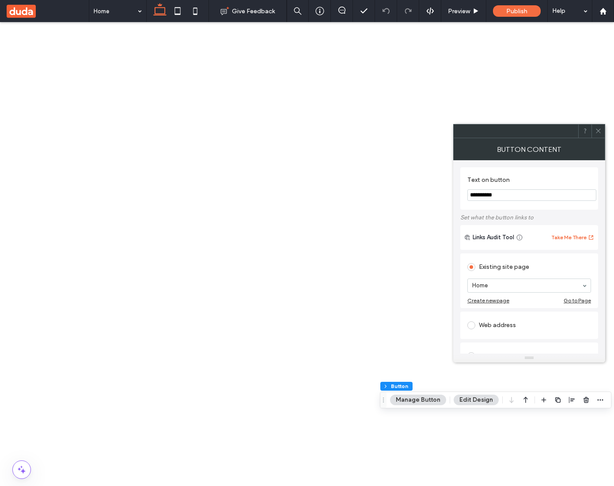
scroll to position [142, 0]
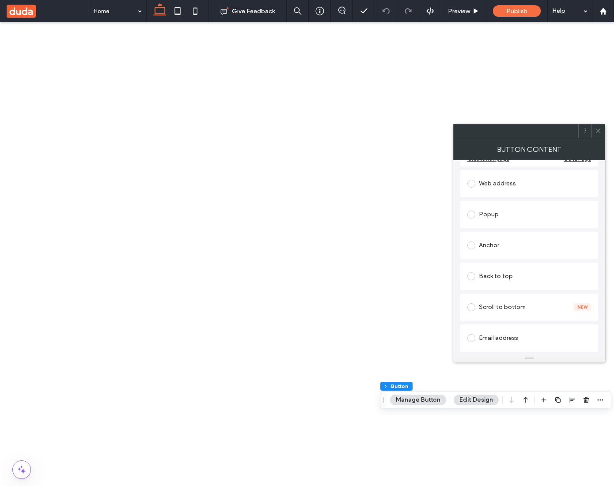
click at [494, 245] on div "Anchor" at bounding box center [529, 245] width 124 height 14
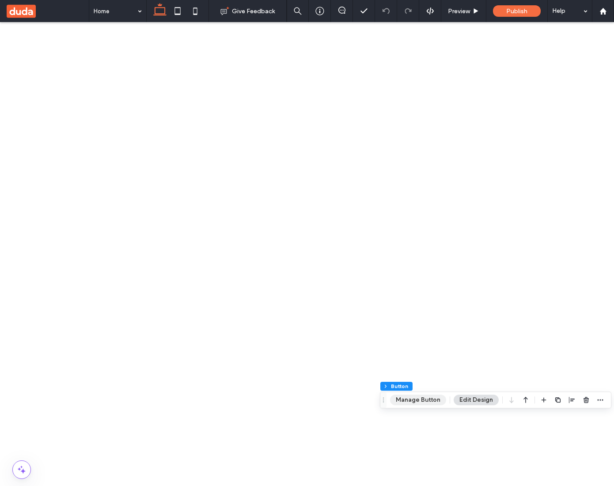
click at [407, 403] on button "Manage Button" at bounding box center [418, 400] width 56 height 11
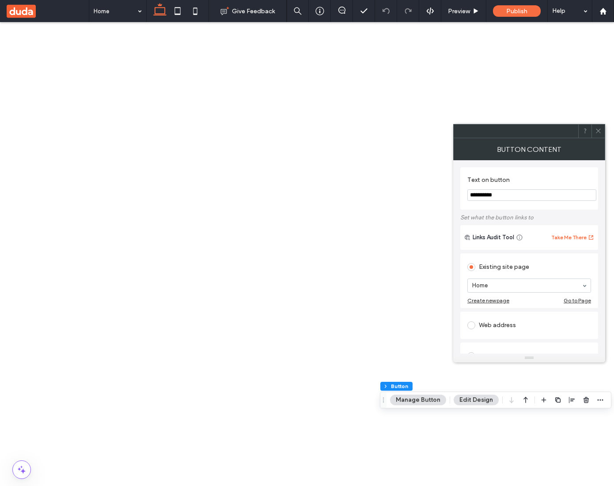
scroll to position [138, 0]
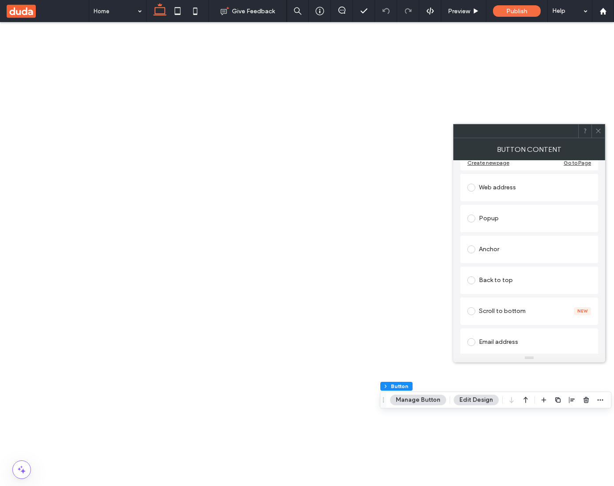
click at [509, 252] on div "Anchor" at bounding box center [529, 249] width 124 height 14
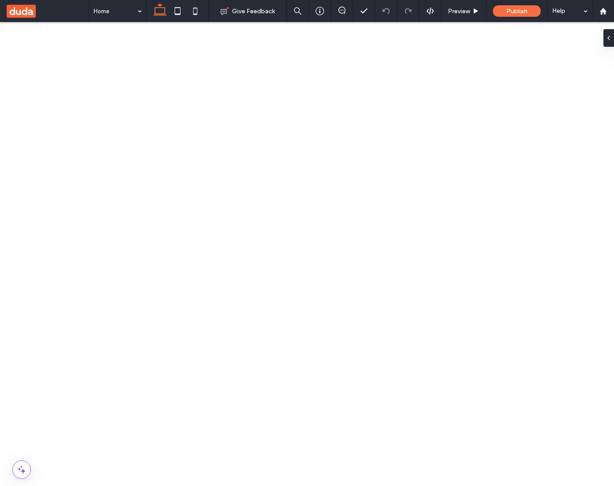
click at [466, 401] on icon "button" at bounding box center [468, 399] width 7 height 7
click at [297, 397] on button "Manage Button" at bounding box center [286, 400] width 56 height 11
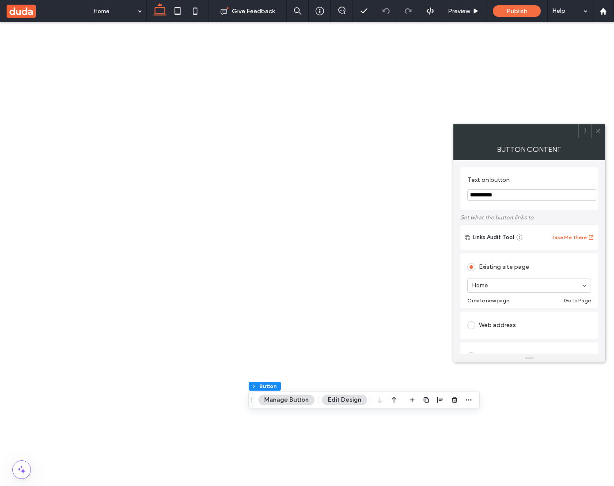
scroll to position [203, 0]
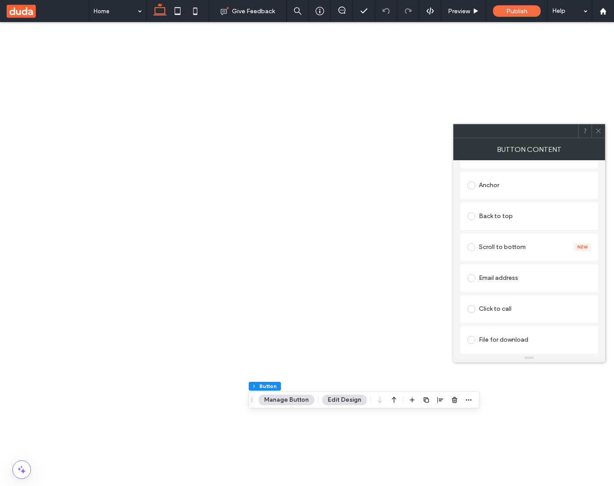
click at [502, 188] on div "Anchor" at bounding box center [529, 185] width 124 height 14
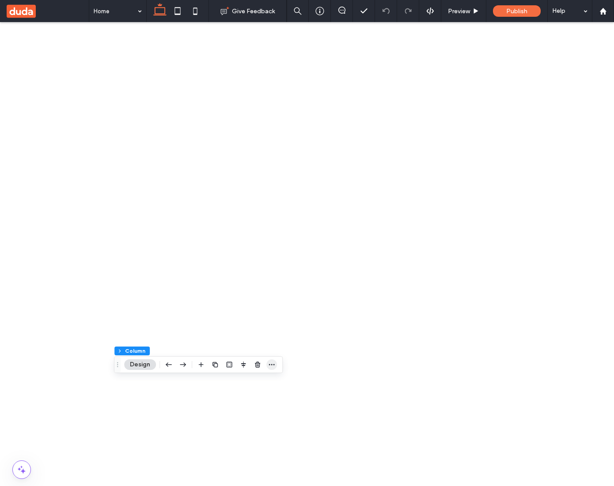
click at [273, 367] on icon "button" at bounding box center [271, 364] width 7 height 7
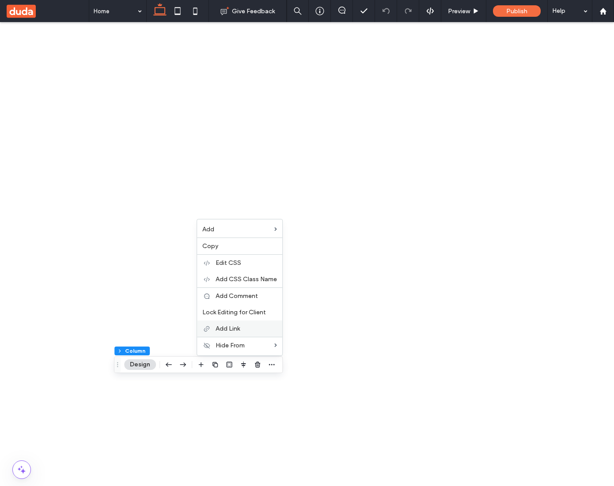
click at [233, 328] on span "Add Link" at bounding box center [227, 329] width 24 height 8
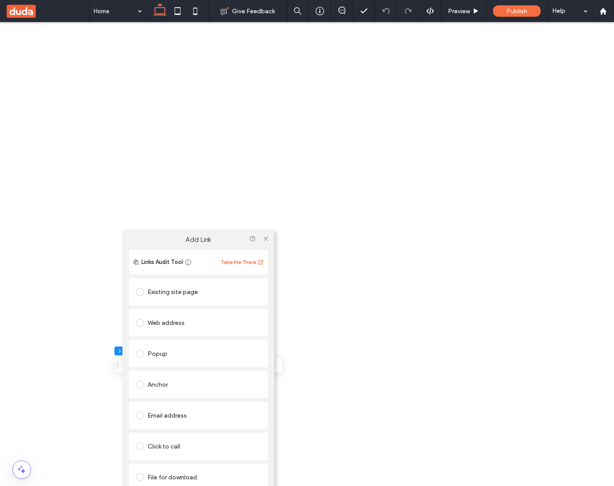
click at [171, 389] on div "Anchor" at bounding box center [198, 384] width 124 height 14
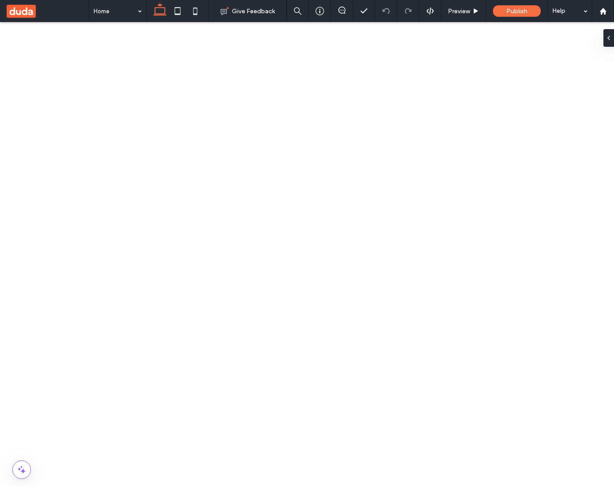
type input "**"
click at [413, 397] on button "Manage Button" at bounding box center [418, 400] width 56 height 11
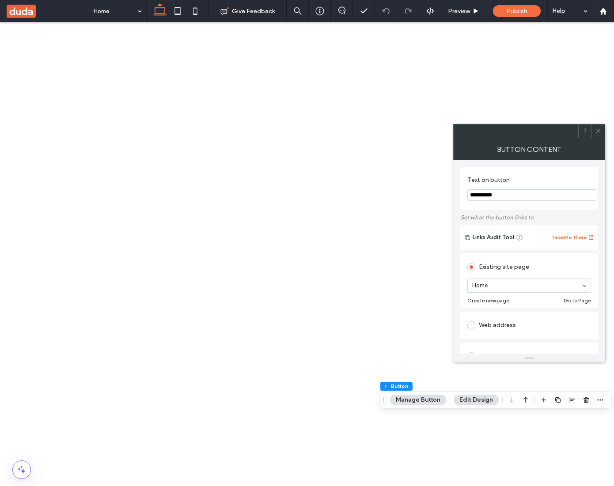
scroll to position [181, 0]
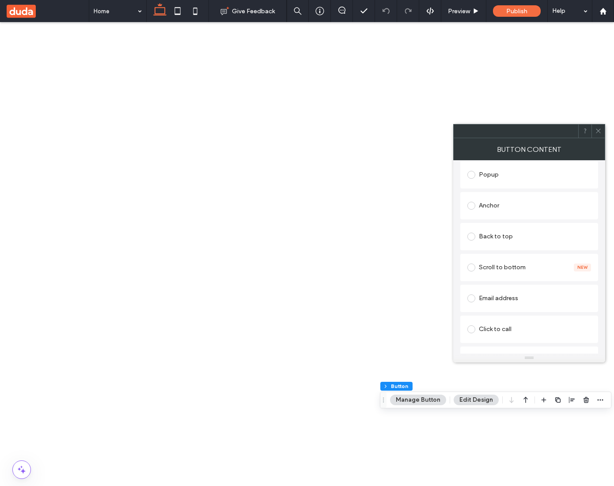
click at [495, 207] on div "Anchor" at bounding box center [529, 206] width 124 height 14
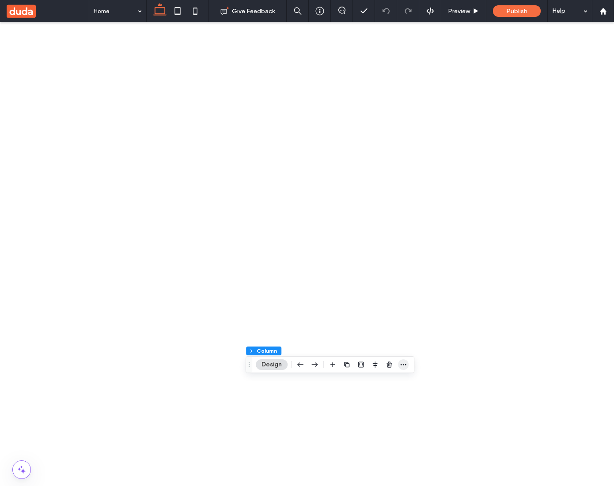
click at [405, 360] on span "button" at bounding box center [403, 364] width 11 height 11
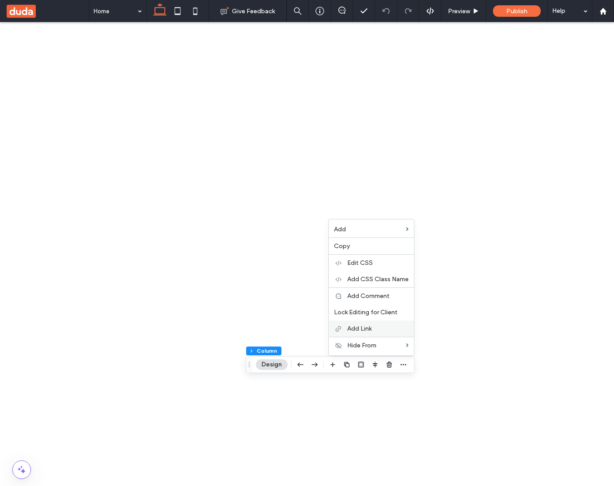
click at [366, 322] on div "Add Link" at bounding box center [370, 328] width 85 height 16
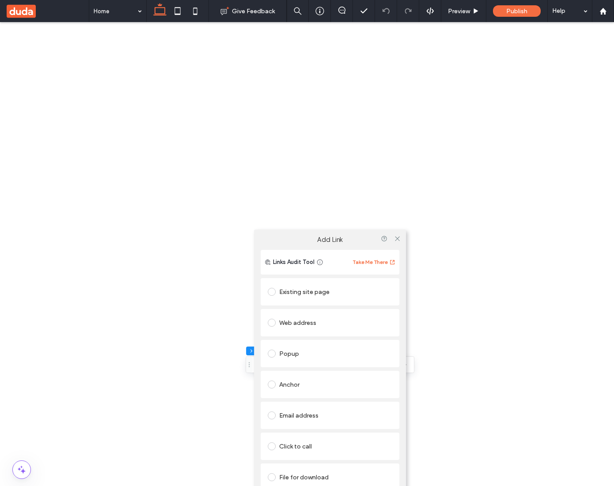
click at [290, 382] on div "Anchor" at bounding box center [330, 384] width 124 height 14
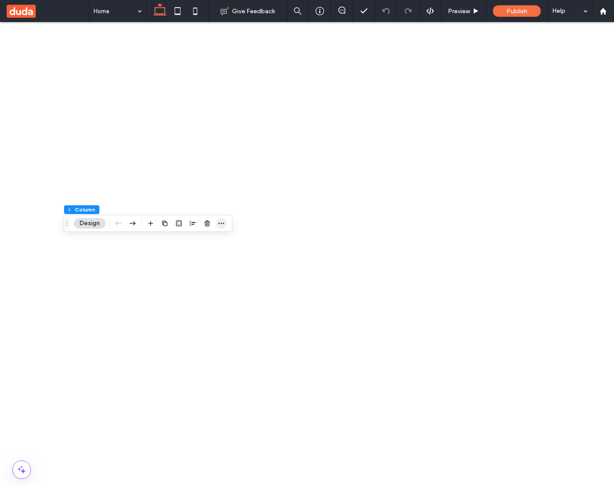
click at [221, 223] on use "button" at bounding box center [222, 223] width 6 height 1
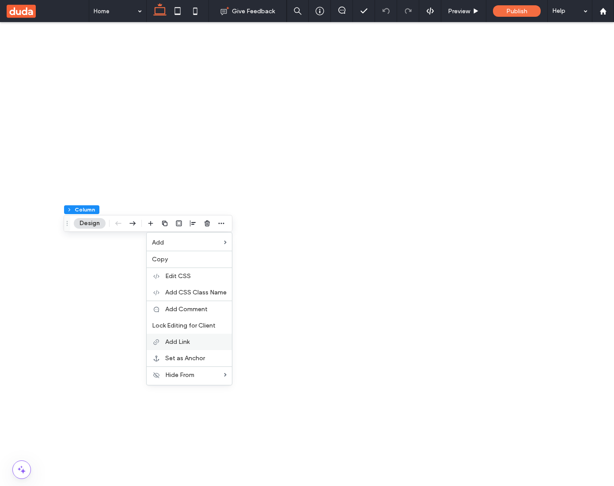
click at [177, 337] on div "Add Link" at bounding box center [189, 342] width 85 height 16
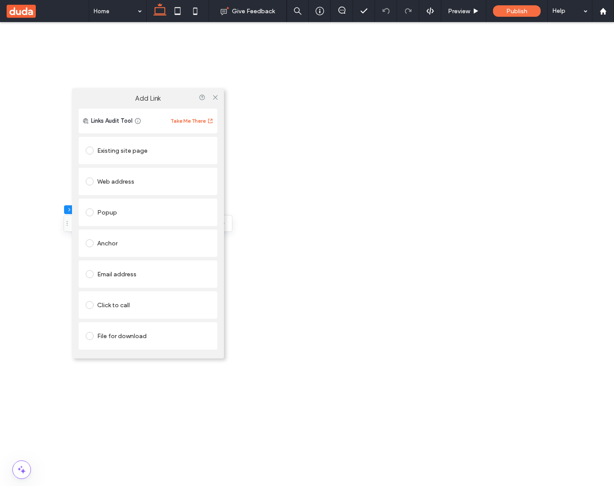
click at [144, 235] on div "Anchor" at bounding box center [148, 243] width 124 height 19
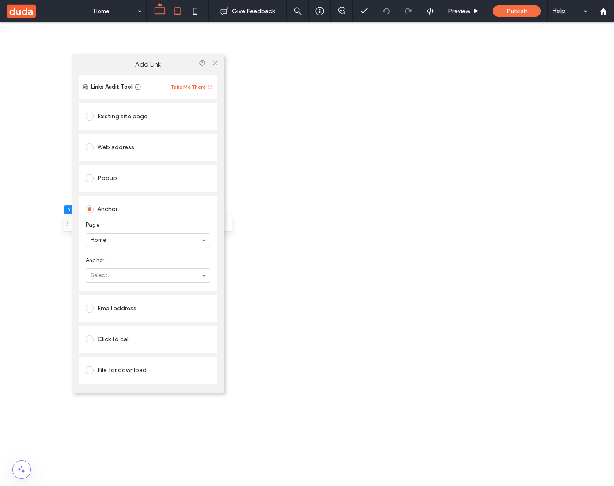
click at [177, 19] on icon at bounding box center [178, 11] width 18 height 18
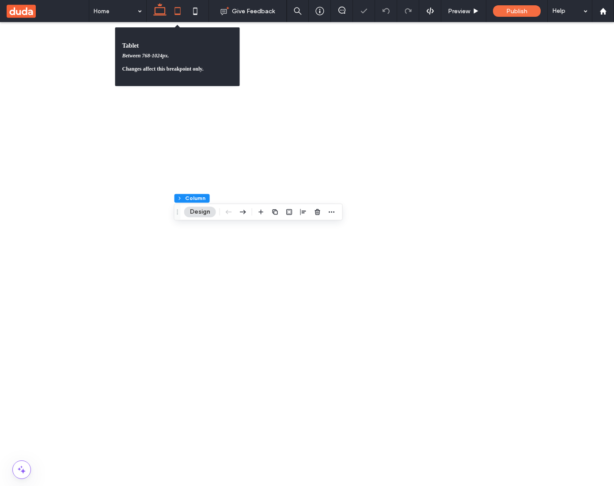
click at [151, 11] on icon at bounding box center [160, 11] width 18 height 18
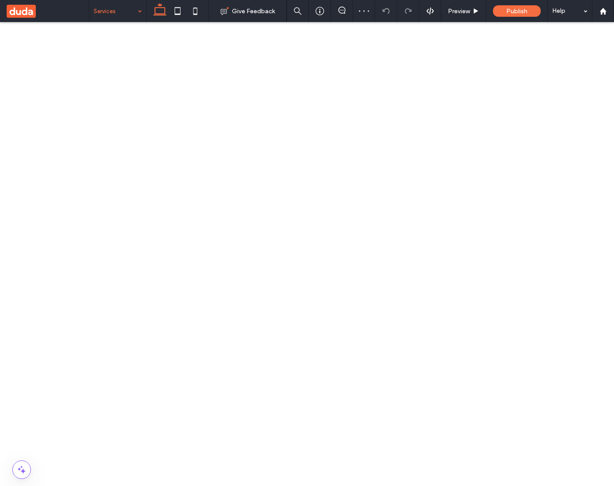
click at [224, 222] on icon "button" at bounding box center [221, 223] width 7 height 7
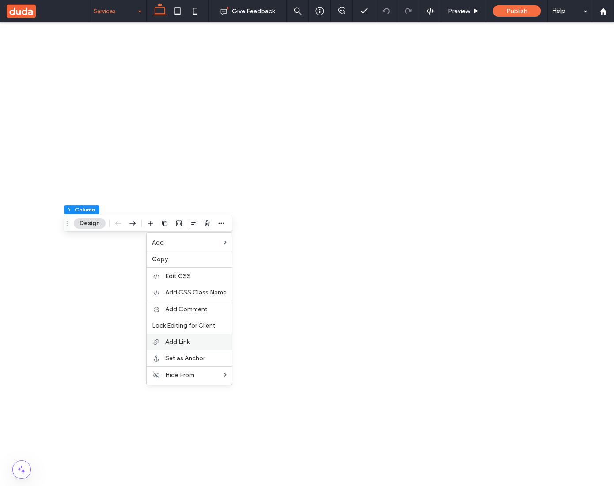
click at [185, 339] on span "Add Link" at bounding box center [177, 342] width 24 height 8
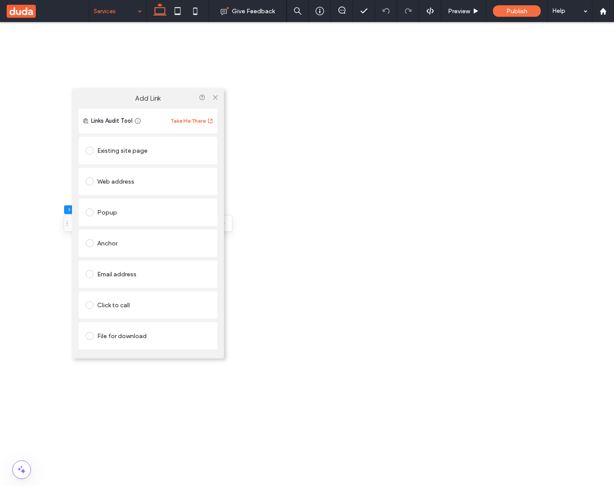
click at [110, 244] on div "Anchor" at bounding box center [148, 243] width 124 height 14
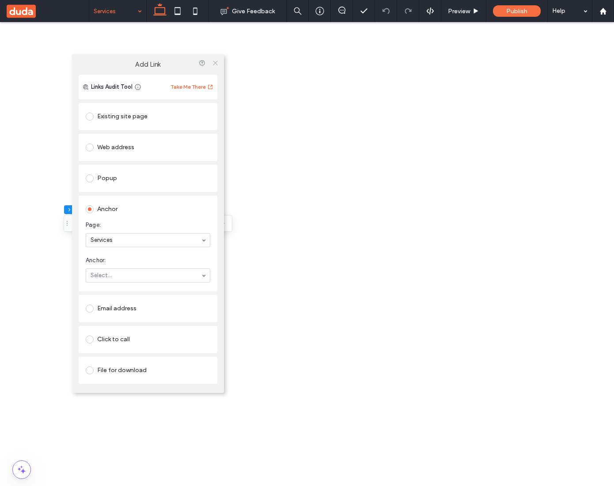
click at [214, 65] on icon at bounding box center [215, 63] width 7 height 7
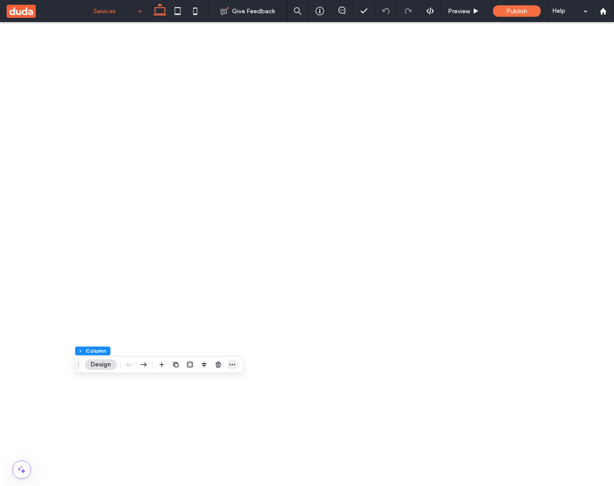
click at [234, 368] on icon "button" at bounding box center [232, 364] width 7 height 7
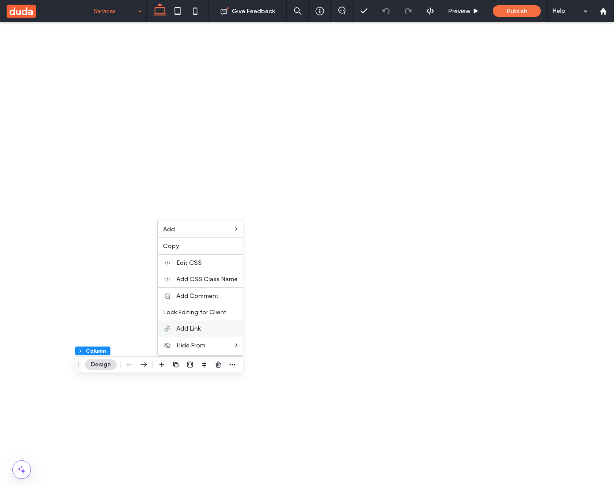
click at [200, 333] on div "Add Link" at bounding box center [200, 328] width 85 height 16
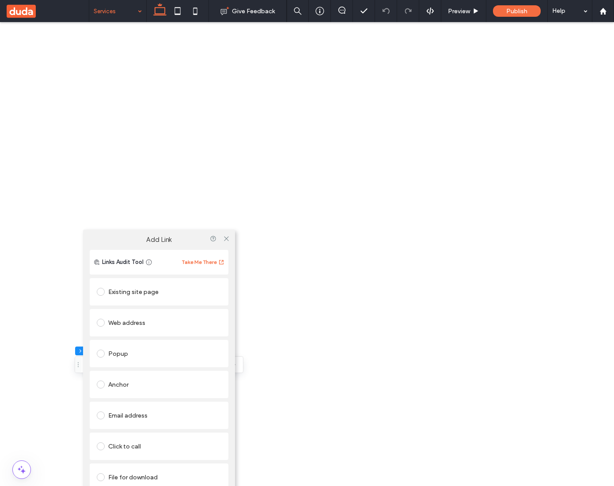
click at [138, 387] on div "Anchor" at bounding box center [159, 384] width 124 height 14
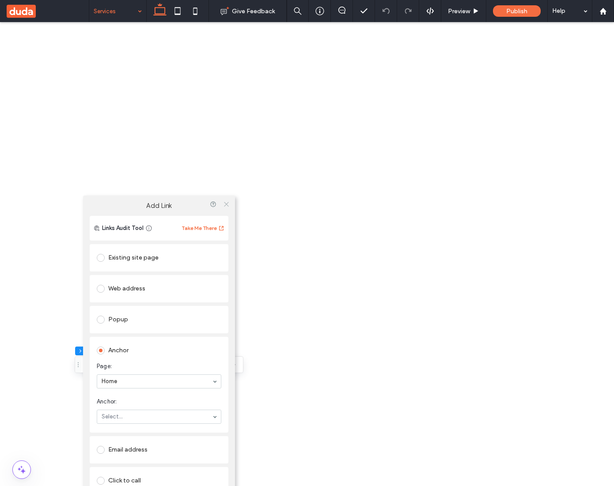
click at [228, 204] on icon at bounding box center [226, 204] width 7 height 7
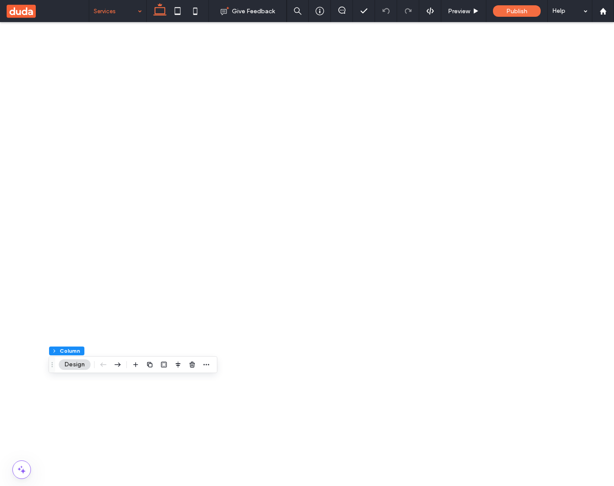
scroll to position [0, 52]
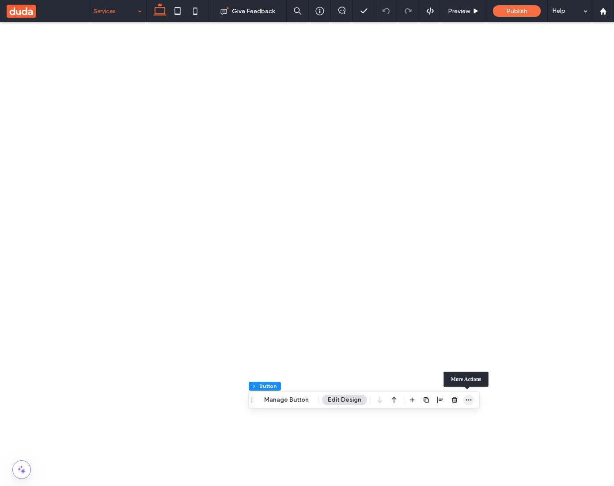
click at [467, 404] on span "button" at bounding box center [468, 400] width 11 height 11
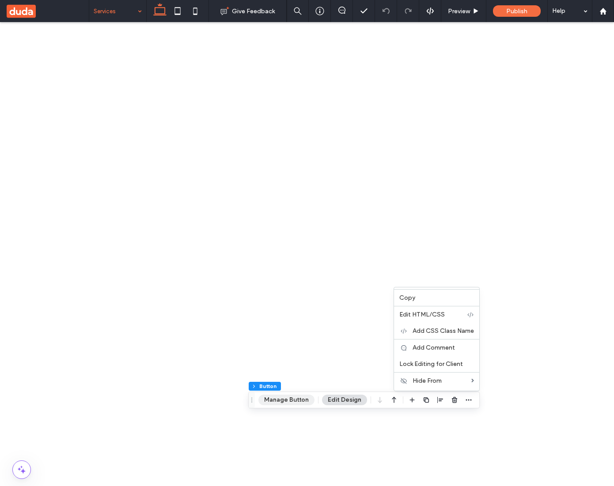
click at [299, 396] on button "Manage Button" at bounding box center [286, 400] width 56 height 11
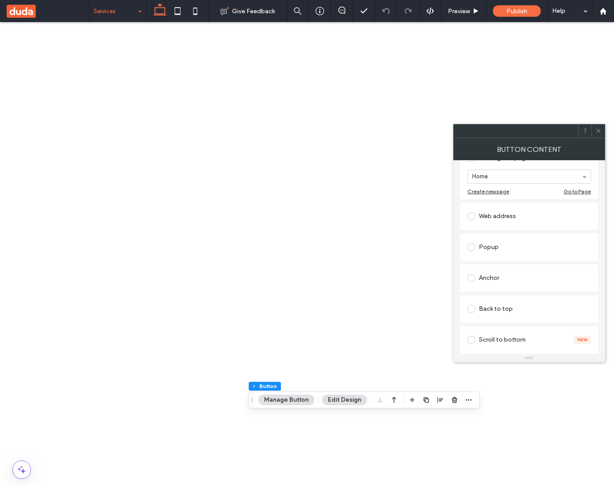
scroll to position [181, 0]
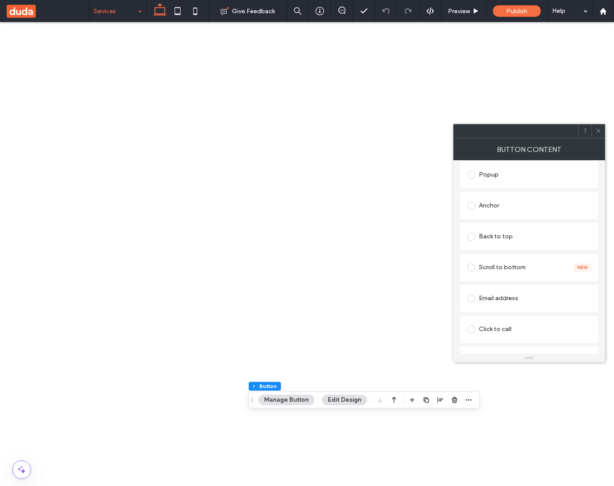
click at [495, 212] on div "Anchor" at bounding box center [529, 206] width 124 height 14
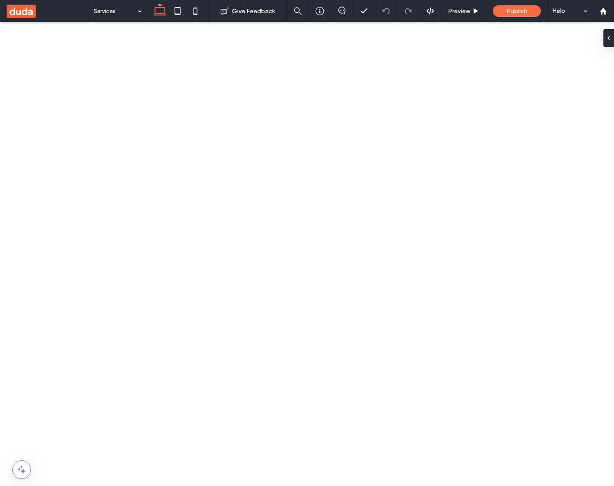
click at [403, 362] on icon "button" at bounding box center [403, 364] width 7 height 7
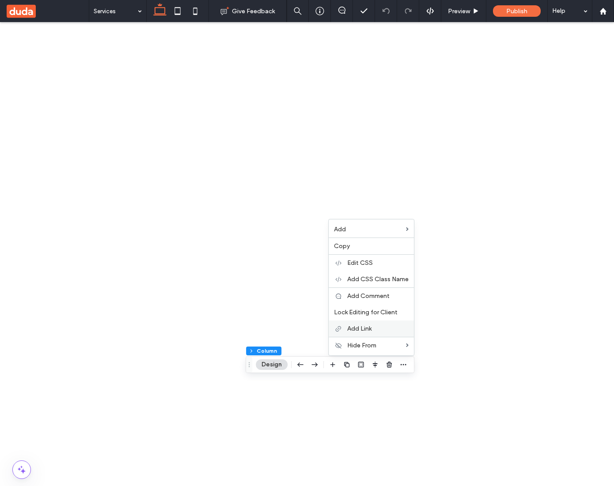
click at [386, 324] on div "Add Link" at bounding box center [370, 328] width 85 height 16
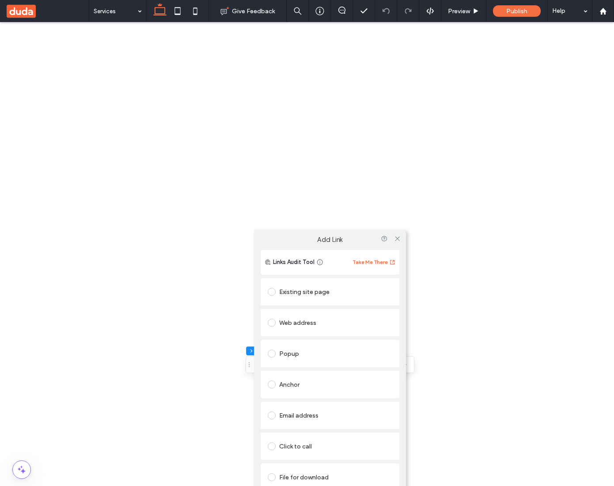
click at [295, 381] on div "Anchor" at bounding box center [330, 384] width 124 height 14
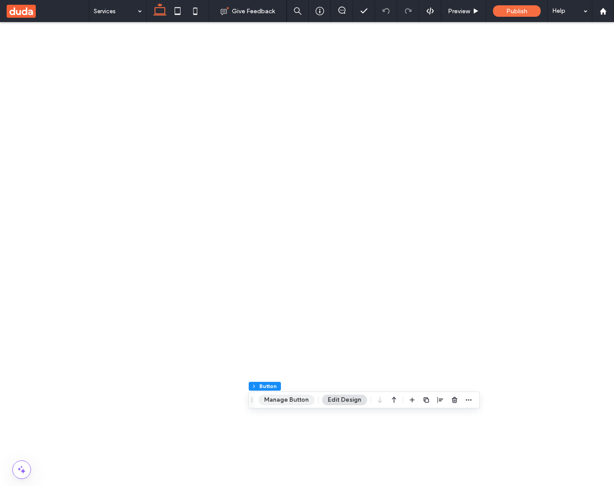
click at [288, 398] on button "Manage Button" at bounding box center [286, 400] width 56 height 11
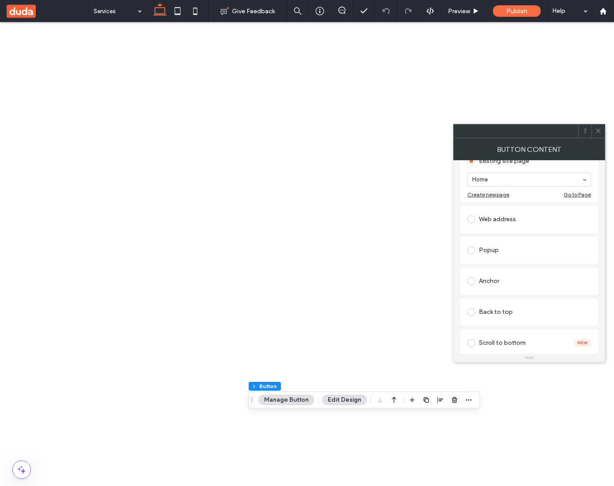
scroll to position [107, 0]
click at [494, 280] on div "Anchor" at bounding box center [529, 280] width 124 height 14
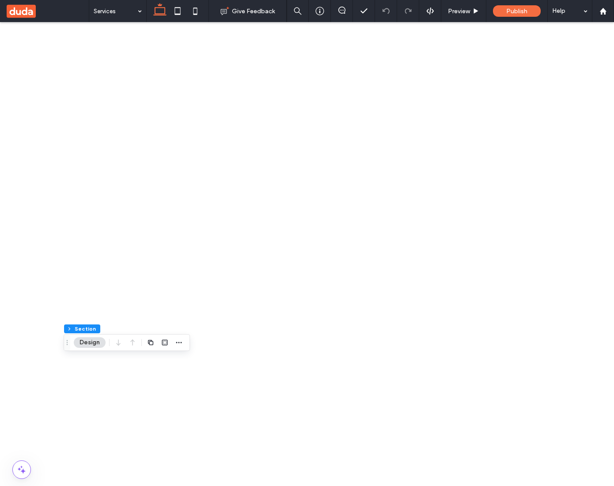
click at [229, 366] on icon "button" at bounding box center [232, 364] width 7 height 7
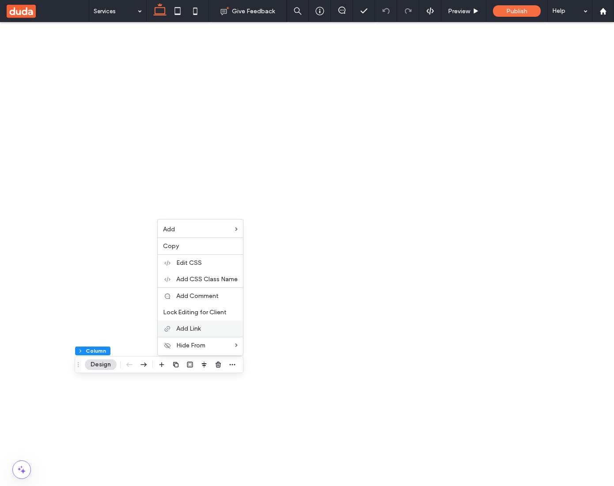
click at [207, 321] on div "Add Link" at bounding box center [200, 328] width 85 height 16
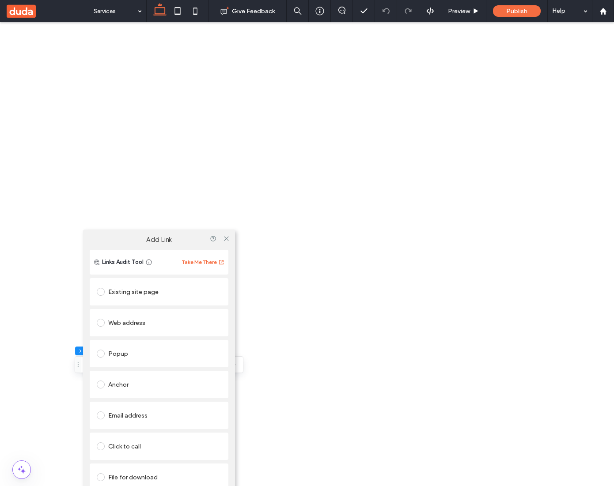
click at [128, 383] on div "Anchor" at bounding box center [159, 384] width 124 height 14
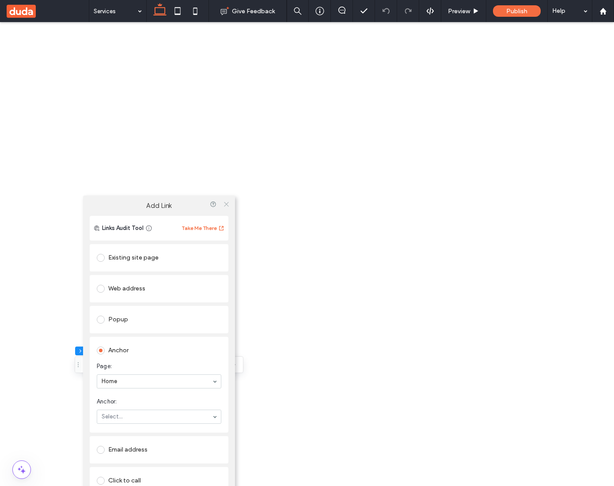
click at [225, 204] on icon at bounding box center [226, 204] width 7 height 7
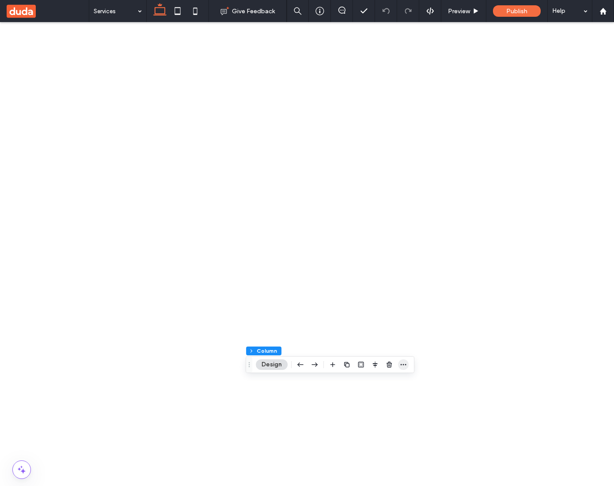
click at [400, 363] on icon "button" at bounding box center [403, 364] width 7 height 7
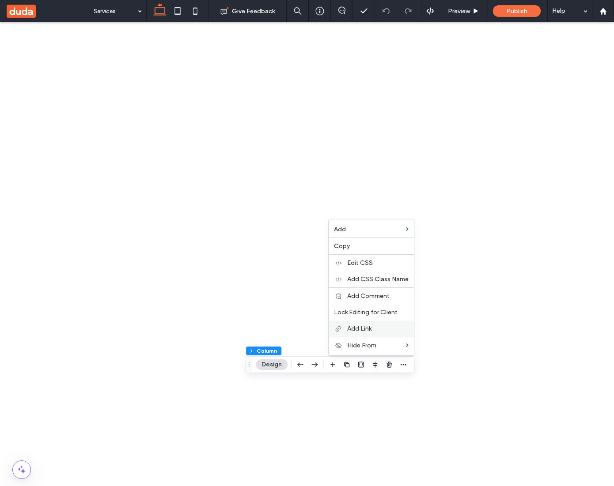
click at [364, 328] on span "Add Link" at bounding box center [359, 329] width 24 height 8
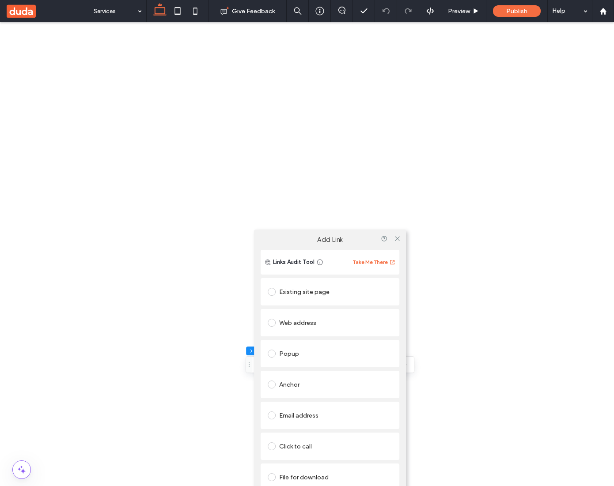
click at [294, 351] on div "Popup" at bounding box center [330, 354] width 124 height 14
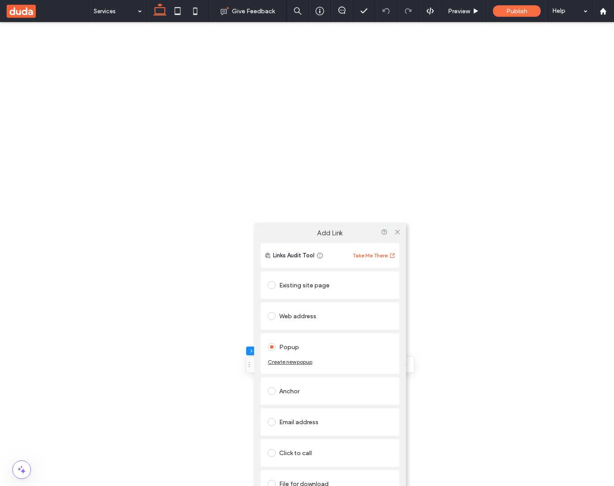
click at [288, 396] on div "Anchor" at bounding box center [330, 391] width 124 height 14
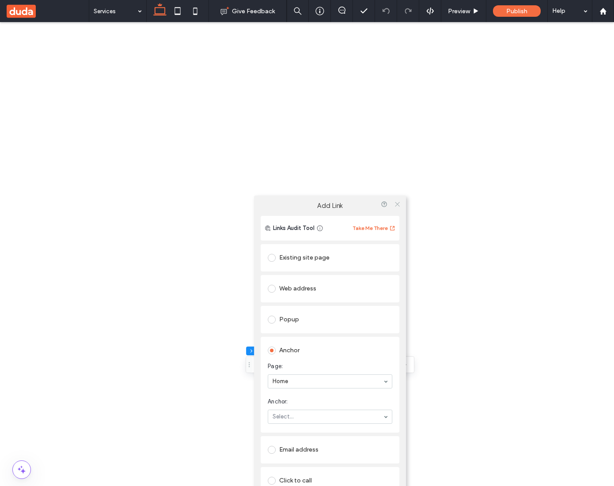
click at [397, 203] on use at bounding box center [397, 204] width 4 height 4
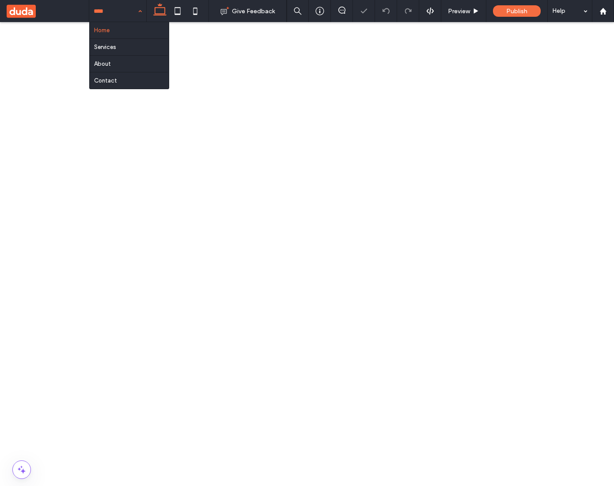
click at [111, 13] on input at bounding box center [116, 11] width 44 height 22
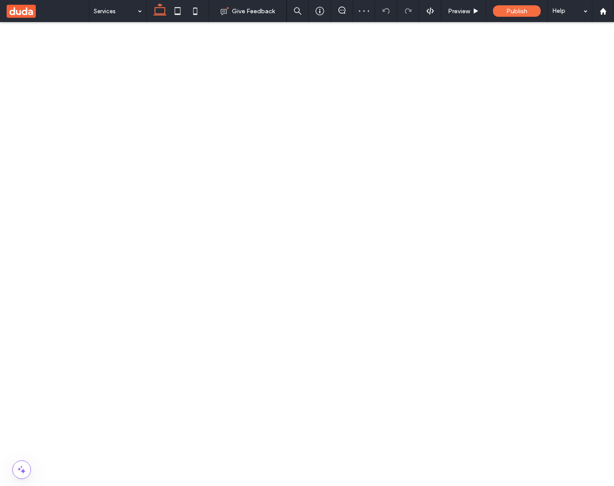
click at [196, 199] on icon "button" at bounding box center [192, 201] width 7 height 7
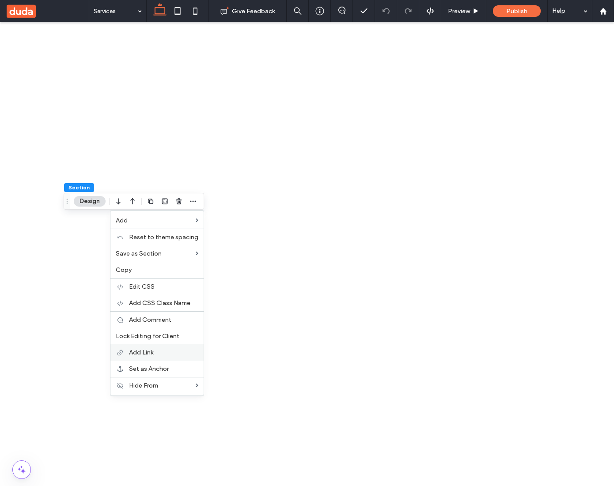
click at [172, 350] on label "Add Link" at bounding box center [163, 353] width 69 height 8
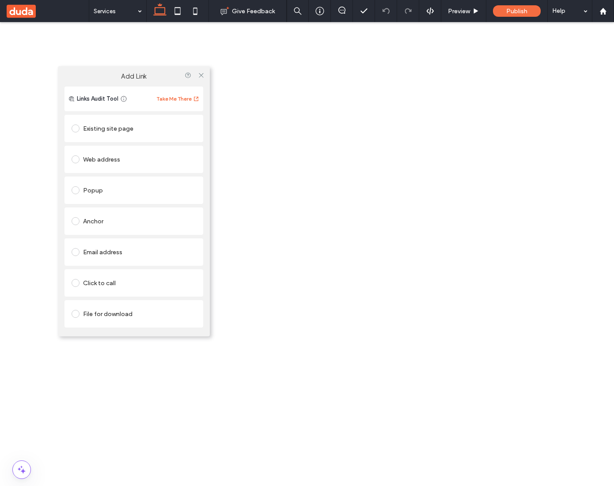
click at [103, 221] on div "Anchor" at bounding box center [134, 221] width 124 height 14
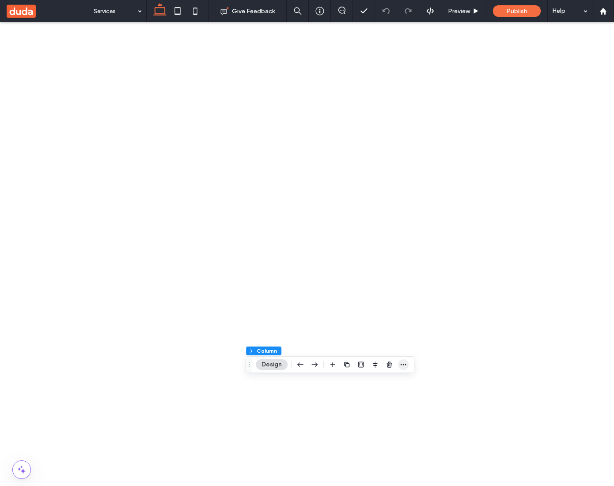
click at [408, 366] on span "button" at bounding box center [403, 364] width 11 height 11
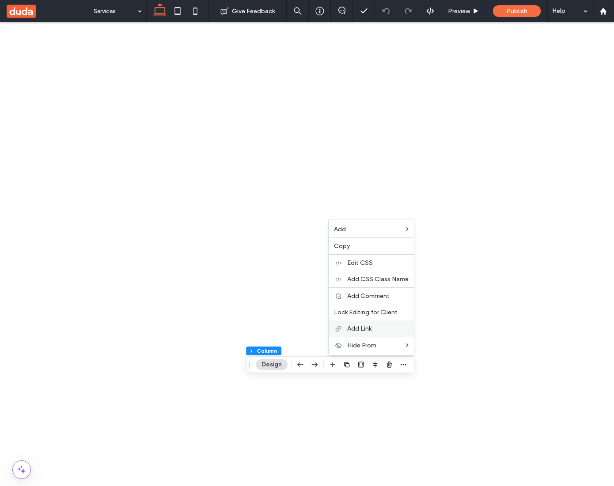
click at [374, 326] on label "Add Link" at bounding box center [377, 329] width 61 height 8
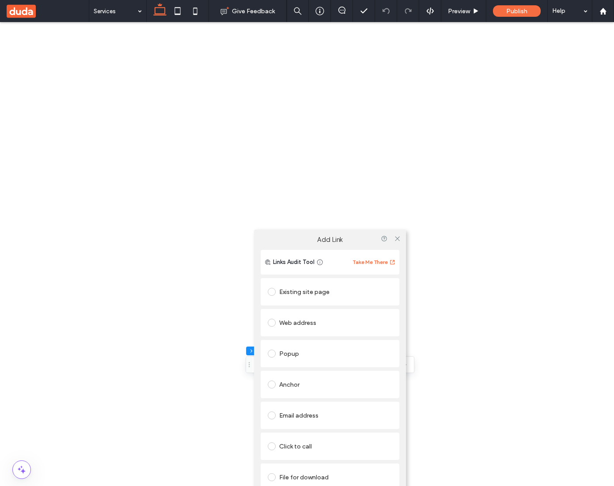
click at [293, 383] on div "Anchor" at bounding box center [330, 384] width 124 height 14
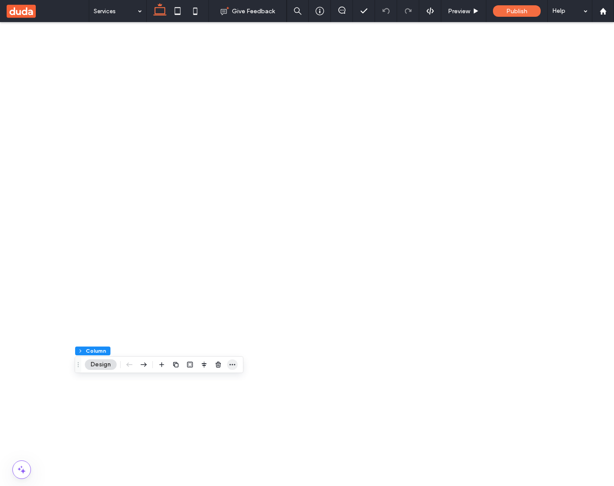
click at [227, 367] on span "button" at bounding box center [232, 364] width 11 height 11
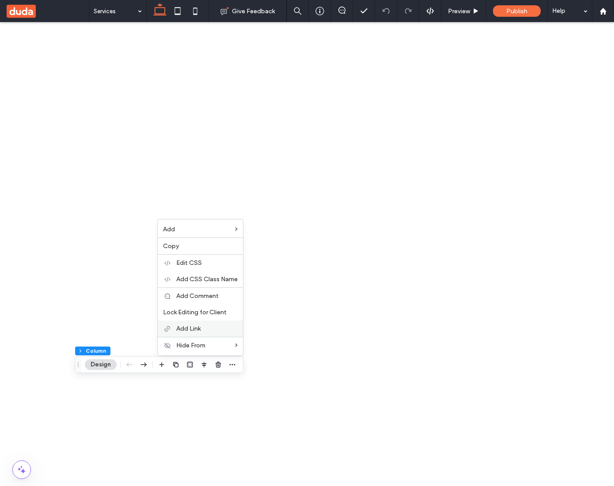
click at [190, 325] on span "Add Link" at bounding box center [188, 329] width 24 height 8
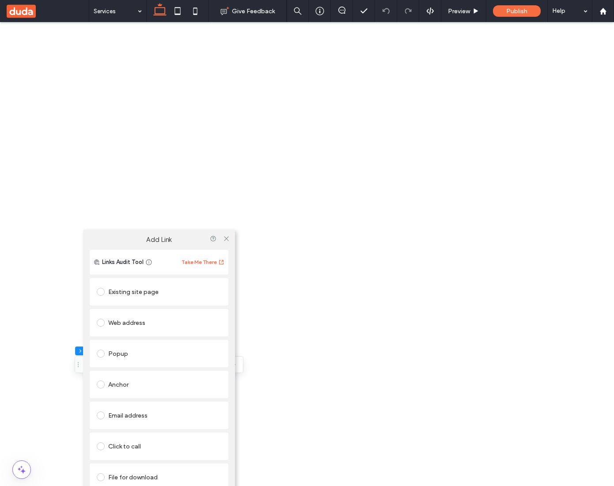
click at [127, 385] on div "Anchor" at bounding box center [159, 384] width 124 height 14
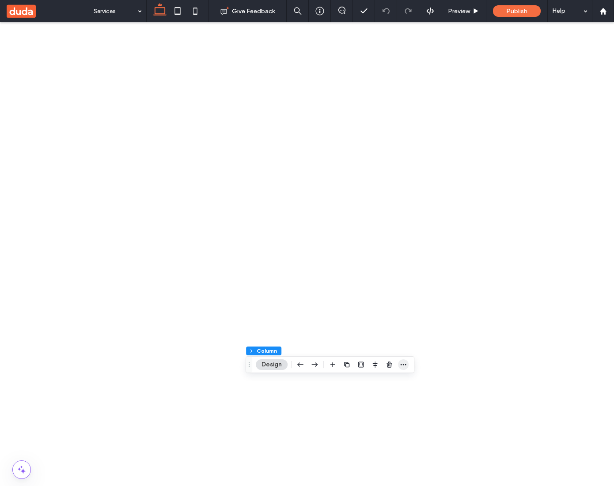
click at [398, 363] on span "button" at bounding box center [403, 364] width 11 height 11
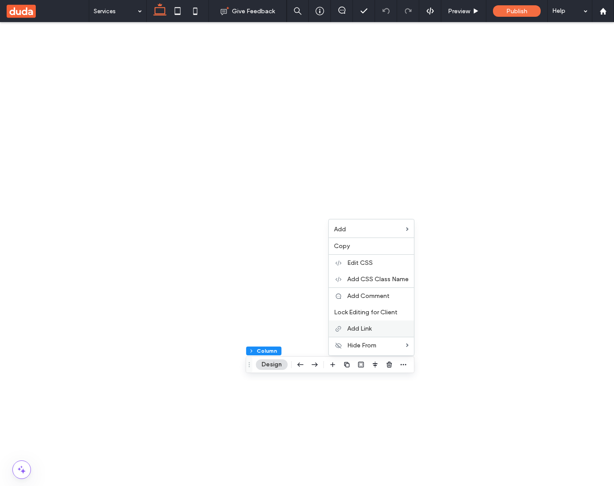
click at [363, 324] on div "Add Link" at bounding box center [370, 328] width 85 height 16
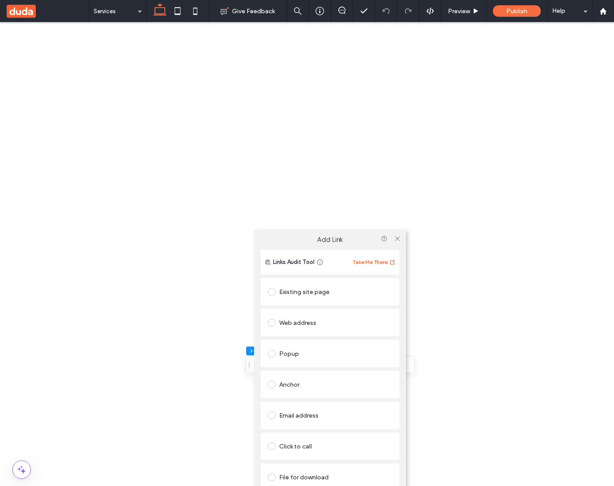
click at [290, 391] on div "Anchor" at bounding box center [330, 384] width 124 height 14
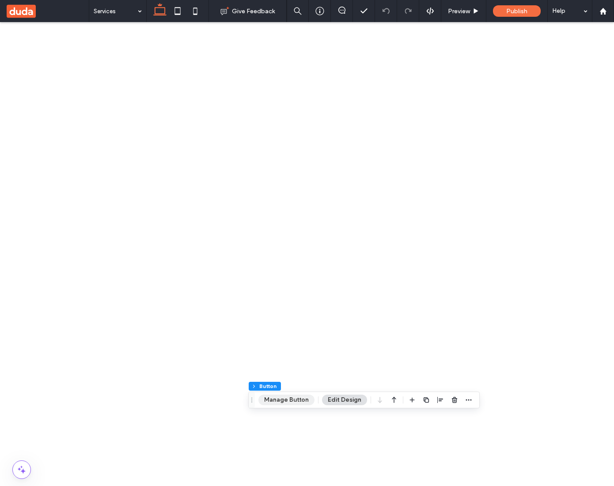
click at [304, 399] on button "Manage Button" at bounding box center [286, 400] width 56 height 11
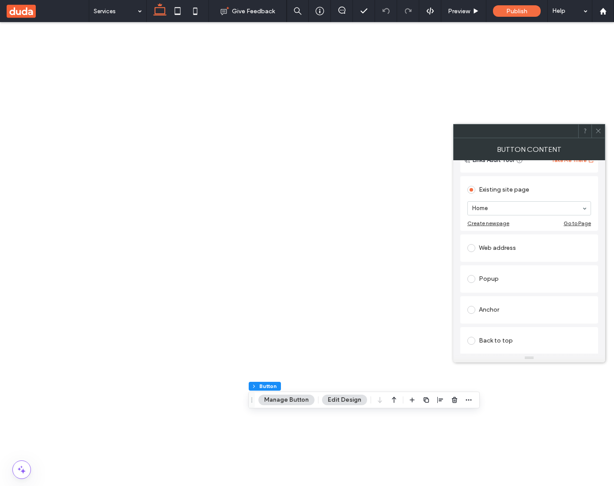
scroll to position [92, 0]
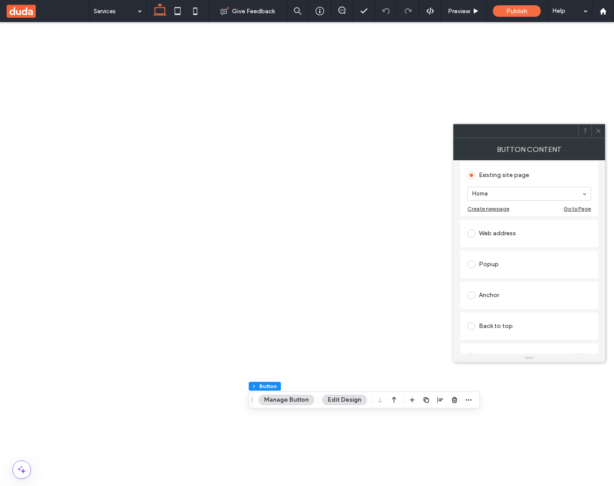
click at [488, 297] on div "Anchor" at bounding box center [529, 295] width 124 height 14
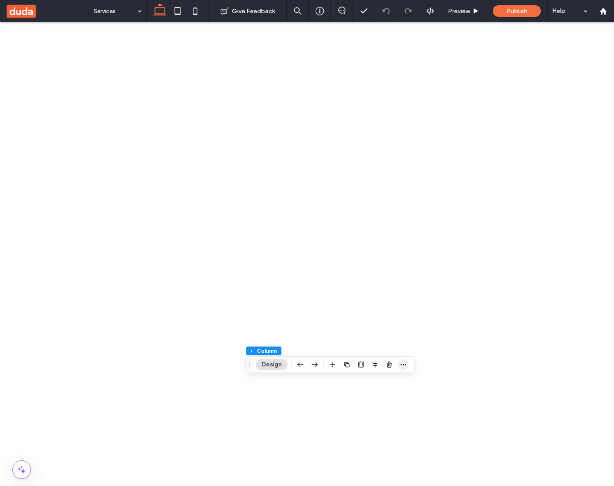
click at [405, 366] on icon "button" at bounding box center [403, 364] width 7 height 7
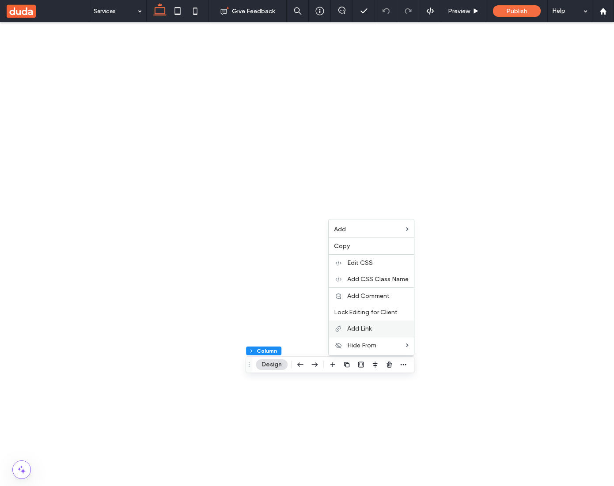
click at [365, 325] on span "Add Link" at bounding box center [359, 329] width 24 height 8
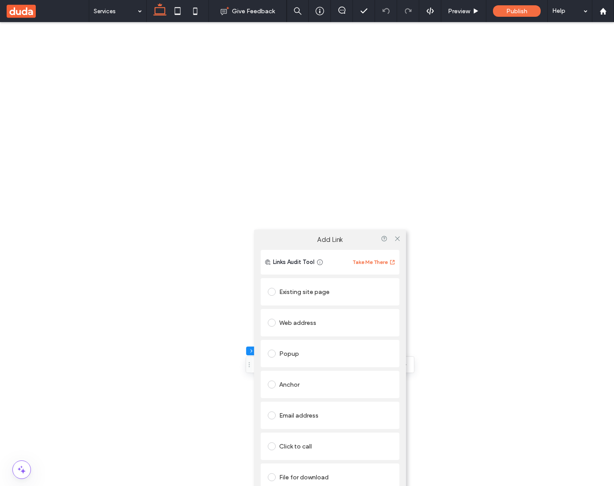
click at [298, 381] on div "Anchor" at bounding box center [330, 384] width 124 height 14
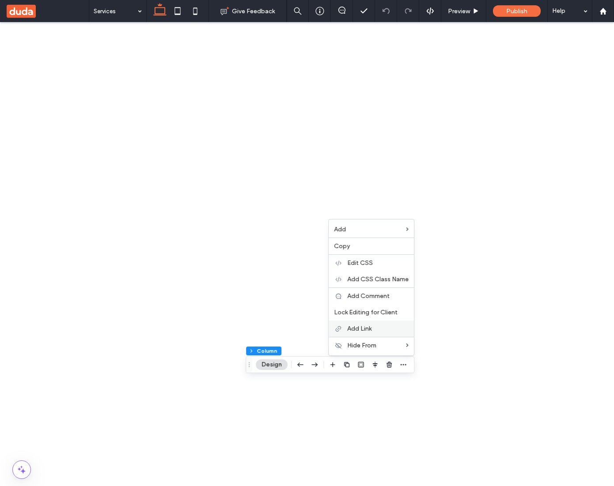
click at [381, 330] on label "Add Link" at bounding box center [377, 329] width 61 height 8
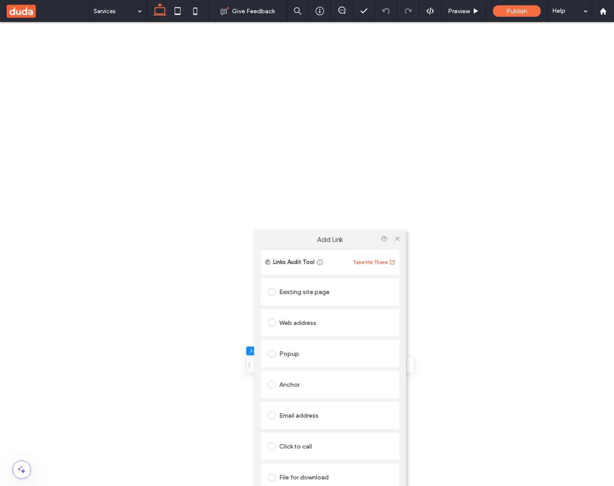
click at [293, 380] on div "Anchor" at bounding box center [330, 384] width 124 height 14
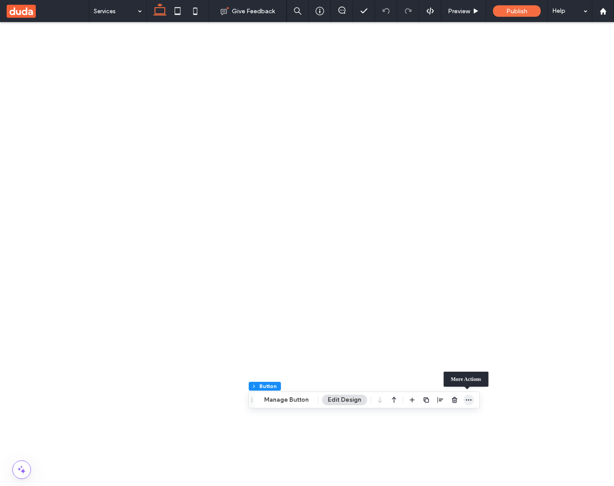
click at [468, 399] on icon "button" at bounding box center [468, 399] width 7 height 7
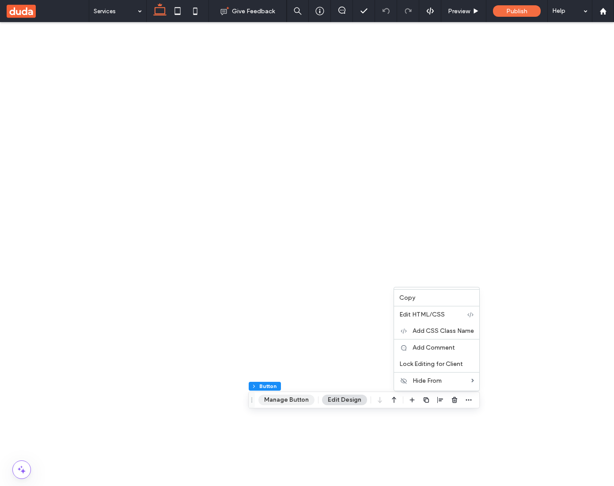
click at [295, 399] on button "Manage Button" at bounding box center [286, 400] width 56 height 11
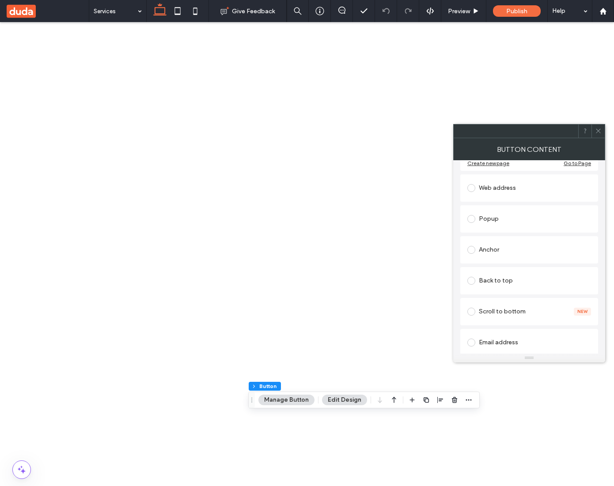
scroll to position [138, 0]
click at [515, 282] on div "Back to top" at bounding box center [529, 280] width 124 height 14
click at [497, 223] on div "Anchor" at bounding box center [529, 222] width 124 height 14
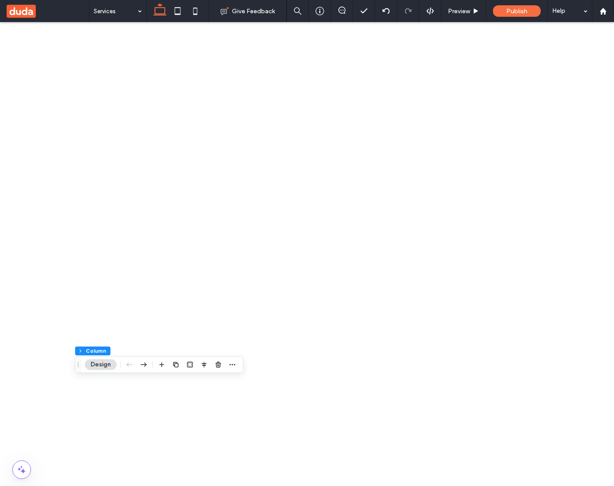
click at [230, 358] on div at bounding box center [232, 365] width 11 height 16
click at [232, 365] on icon "button" at bounding box center [232, 364] width 7 height 7
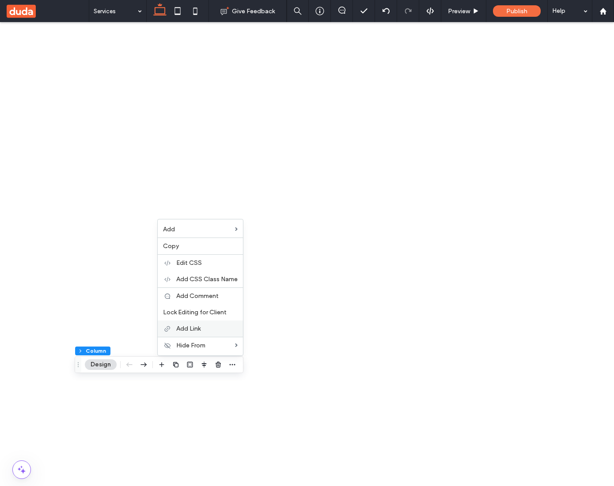
click at [207, 323] on div "Add Link" at bounding box center [200, 328] width 85 height 16
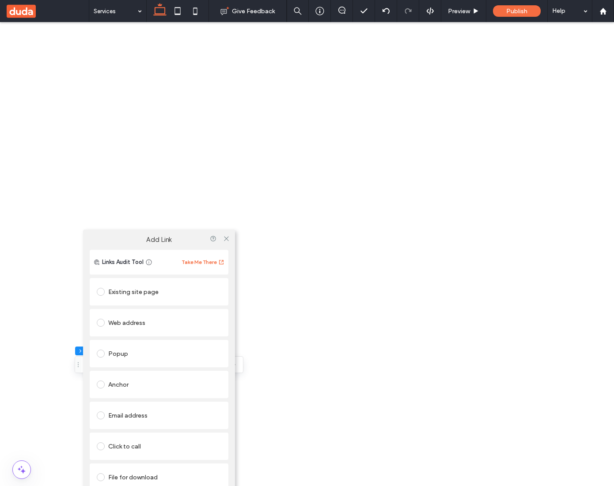
click at [136, 384] on div "Anchor" at bounding box center [159, 384] width 124 height 14
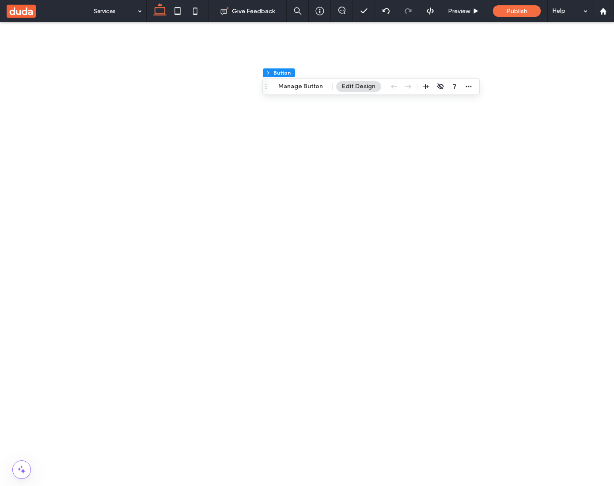
scroll to position [0, 132]
click at [310, 85] on button "Manage Button" at bounding box center [300, 86] width 56 height 11
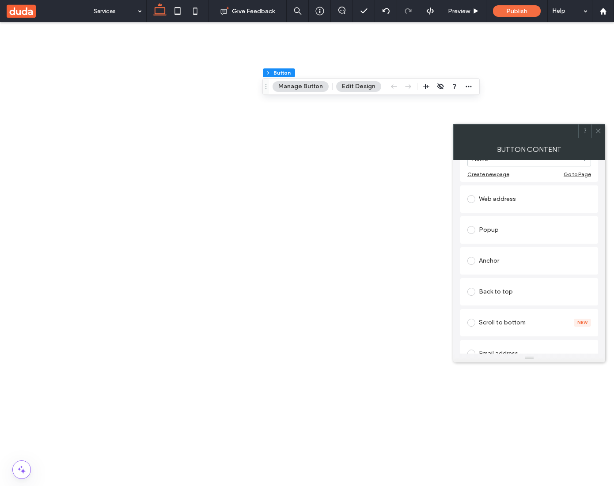
scroll to position [126, 0]
click at [501, 260] on div "Anchor" at bounding box center [529, 261] width 124 height 14
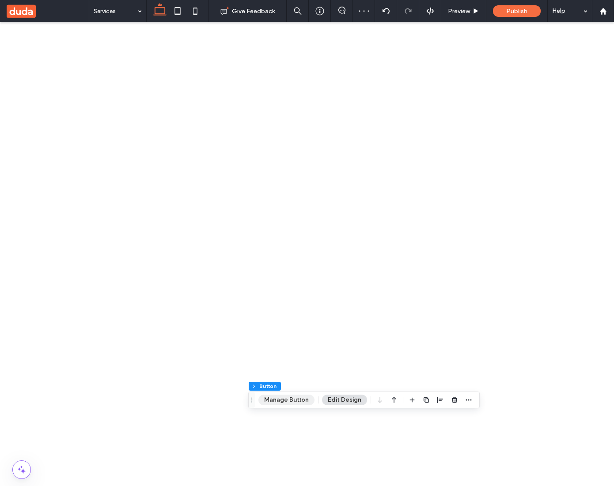
click at [301, 400] on button "Manage Button" at bounding box center [286, 400] width 56 height 11
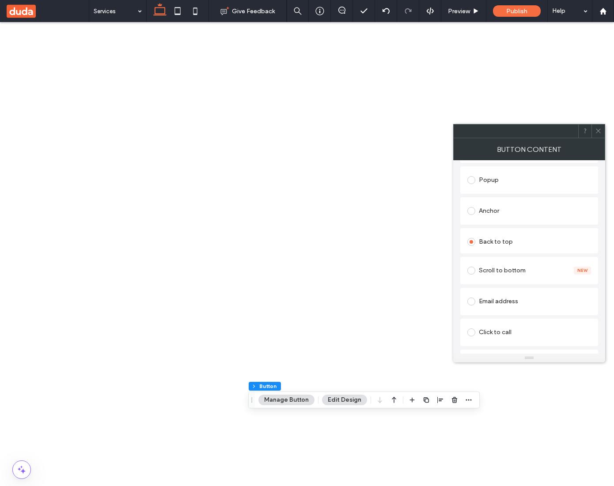
scroll to position [156, 0]
click at [496, 202] on div "Anchor" at bounding box center [529, 204] width 124 height 14
click at [528, 215] on section "Page: Home Services About Contact" at bounding box center [529, 228] width 124 height 35
